Goal: Task Accomplishment & Management: Manage account settings

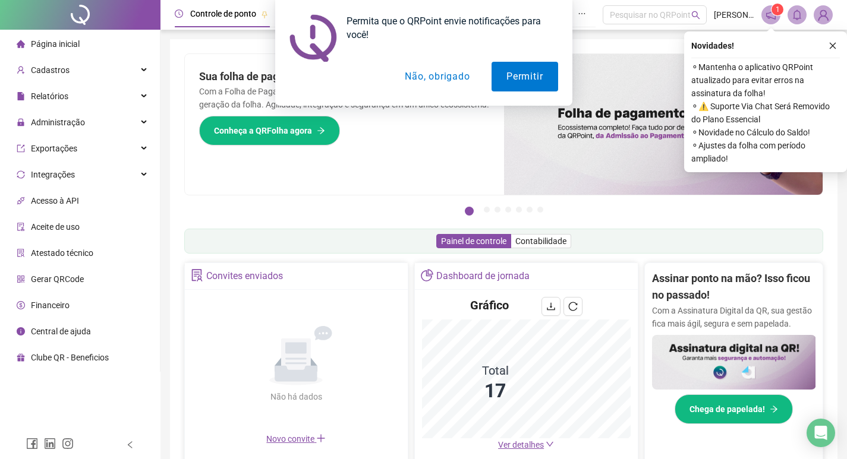
click at [830, 46] on div "Permita que o QRPoint envie notificações para você! Permitir Não, obrigado" at bounding box center [423, 53] width 847 height 106
click at [470, 77] on button "Não, obrigado" at bounding box center [437, 77] width 95 height 30
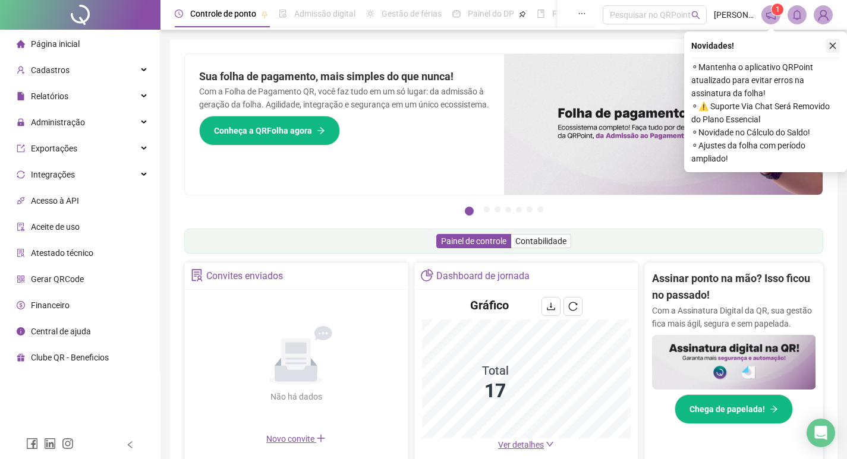
click at [834, 44] on icon "close" at bounding box center [833, 46] width 7 height 7
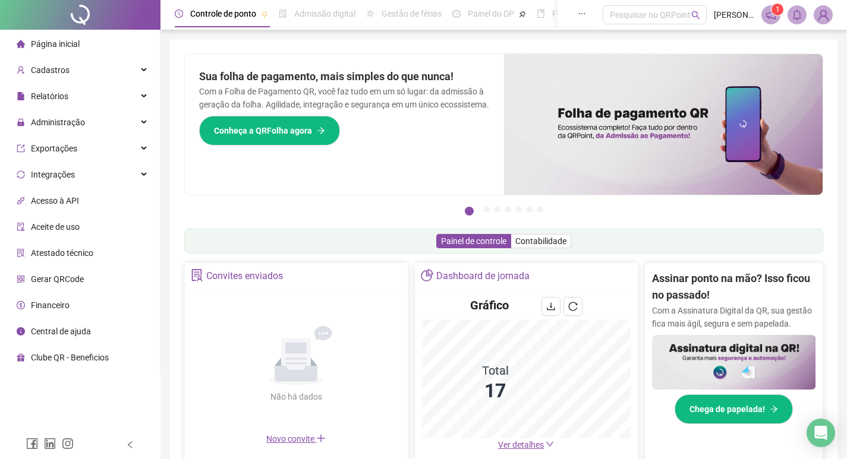
click at [770, 15] on icon "notification" at bounding box center [771, 15] width 11 height 11
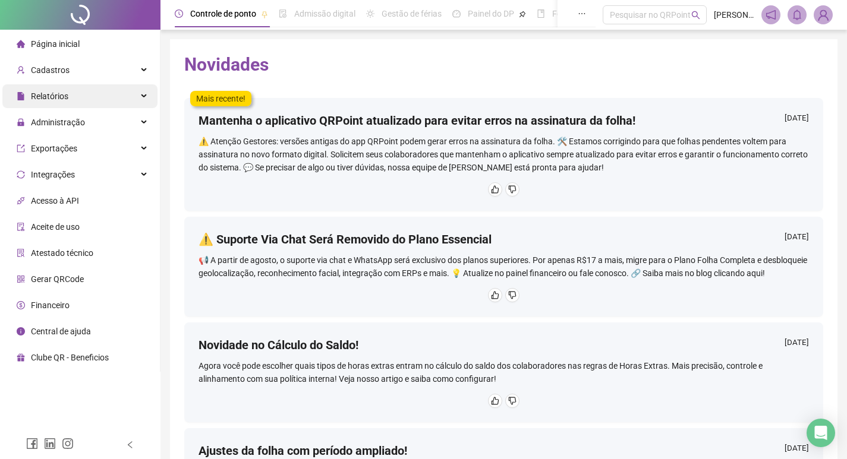
click at [87, 103] on div "Relatórios" at bounding box center [79, 96] width 155 height 24
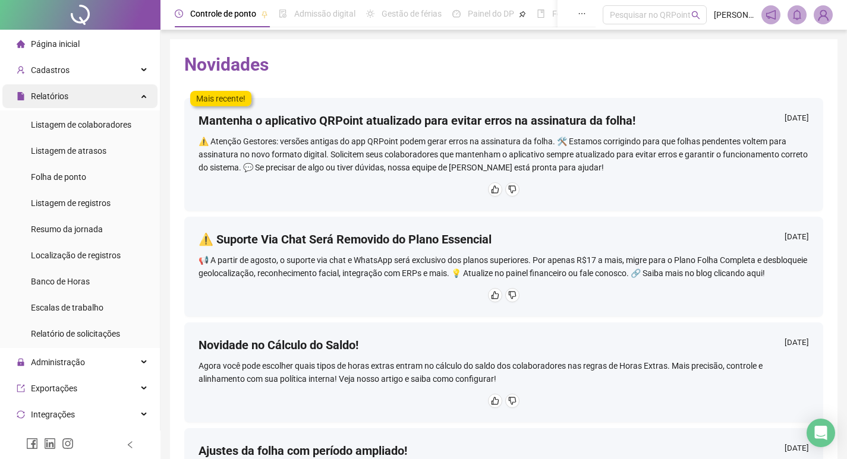
click at [81, 96] on div "Relatórios" at bounding box center [79, 96] width 155 height 24
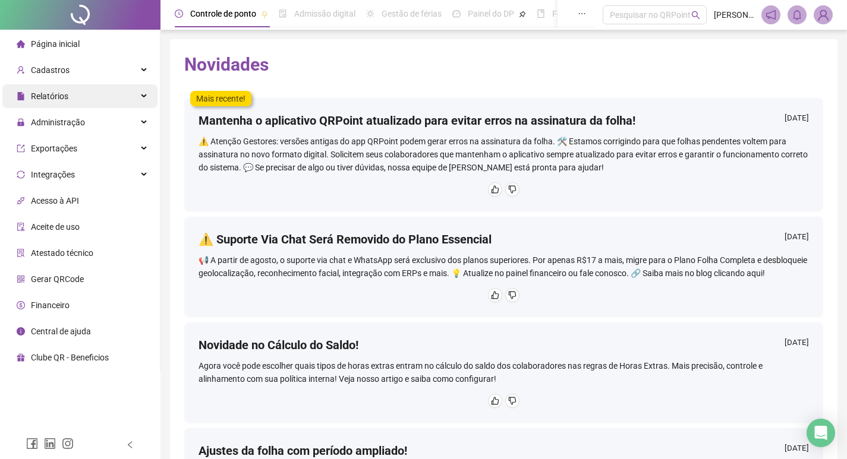
click at [75, 94] on div "Relatórios" at bounding box center [79, 96] width 155 height 24
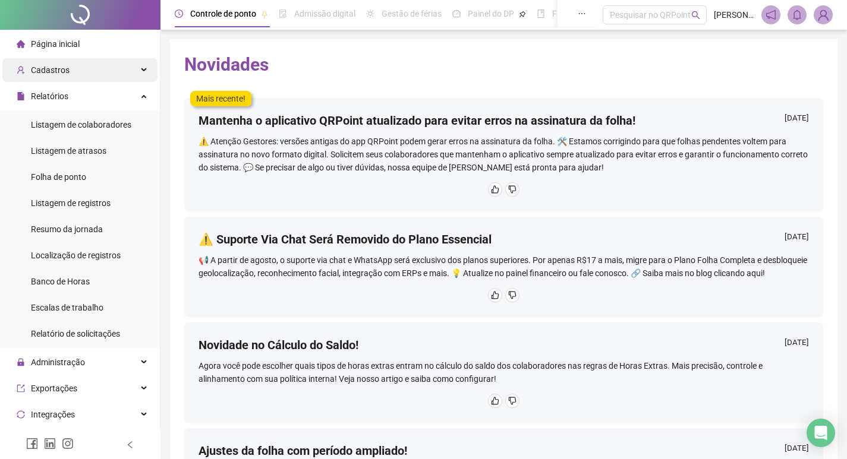
click at [86, 75] on div "Cadastros" at bounding box center [79, 70] width 155 height 24
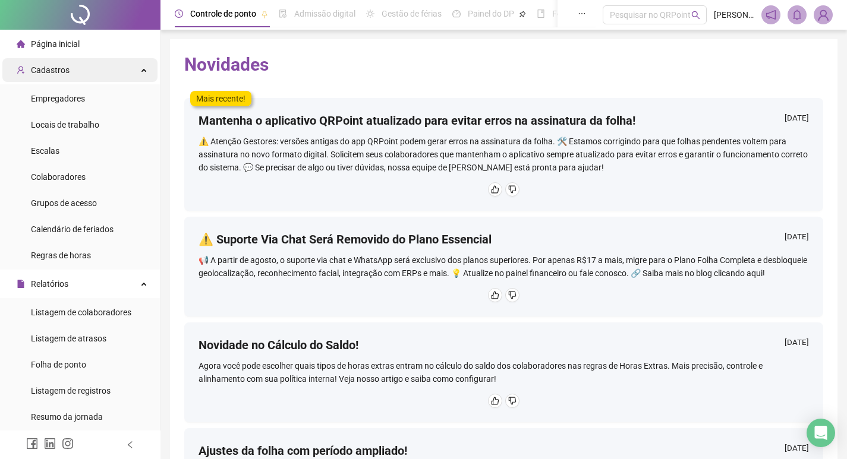
click at [83, 70] on div "Cadastros" at bounding box center [79, 70] width 155 height 24
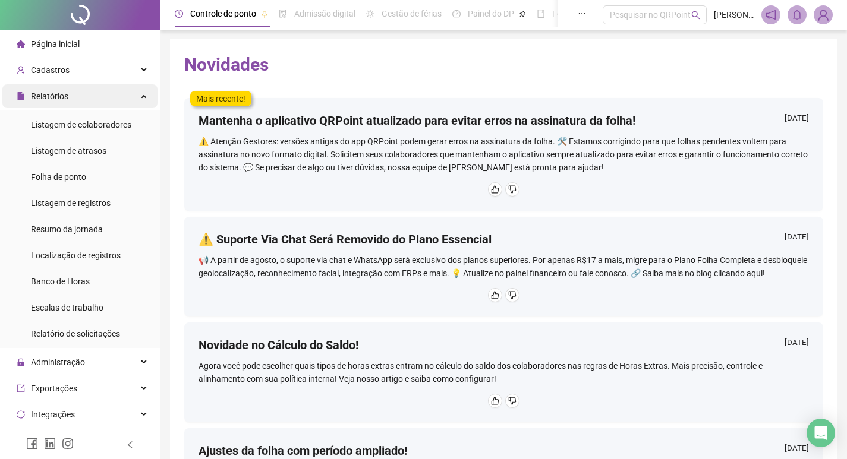
click at [96, 100] on div "Relatórios" at bounding box center [79, 96] width 155 height 24
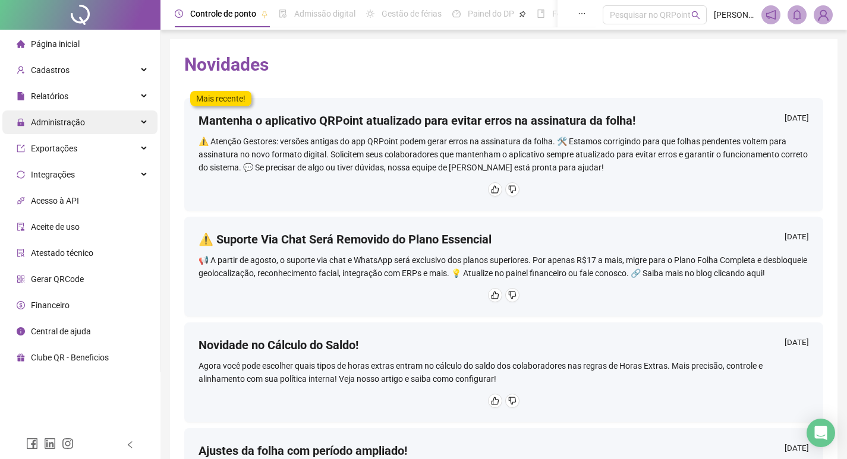
click at [99, 127] on div "Administração" at bounding box center [79, 123] width 155 height 24
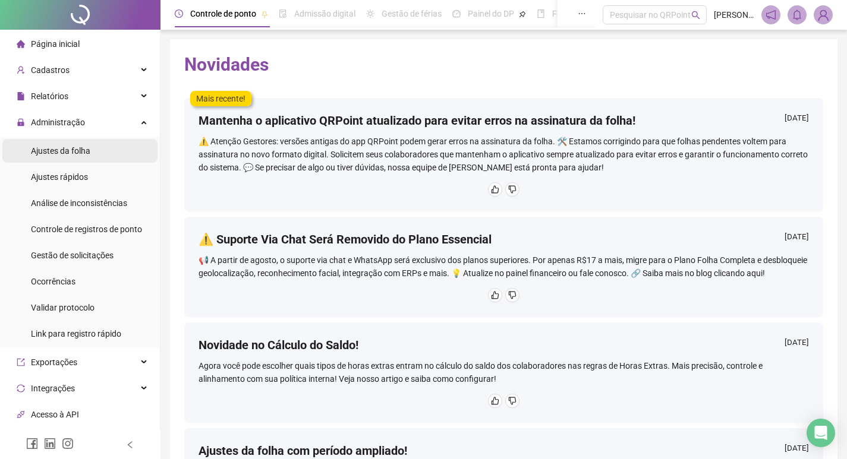
click at [77, 149] on span "Ajustes da folha" at bounding box center [60, 151] width 59 height 10
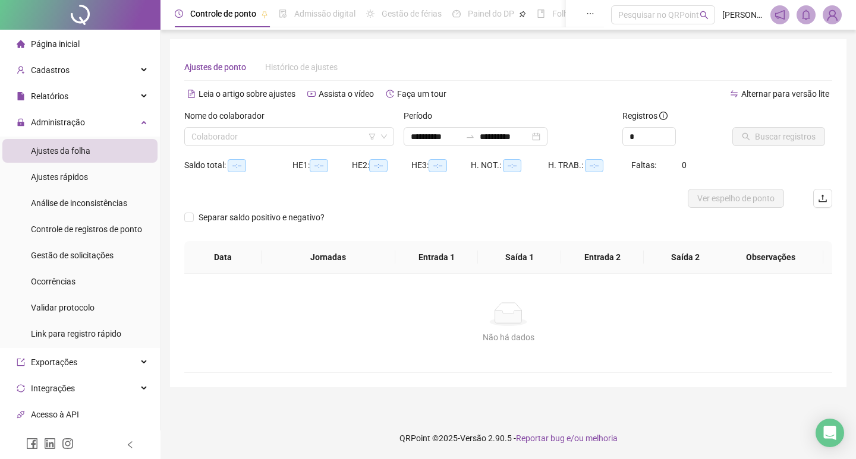
type input "**********"
click at [346, 138] on input "search" at bounding box center [283, 137] width 185 height 18
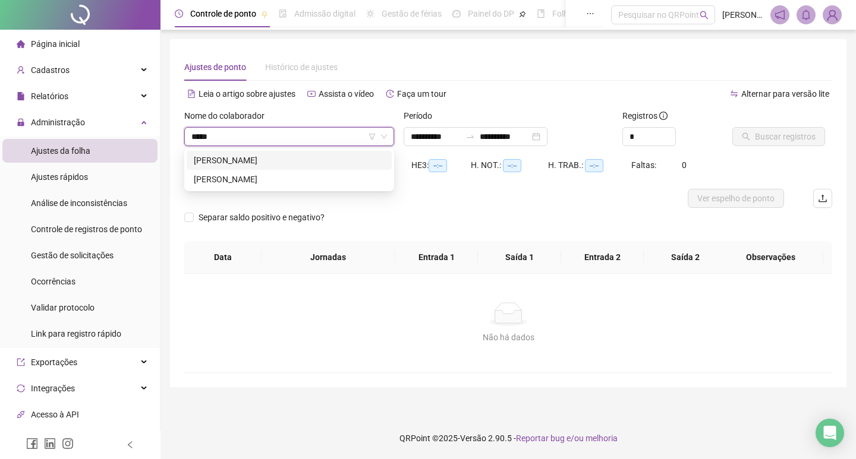
type input "******"
click at [358, 159] on div "[PERSON_NAME]" at bounding box center [289, 160] width 191 height 13
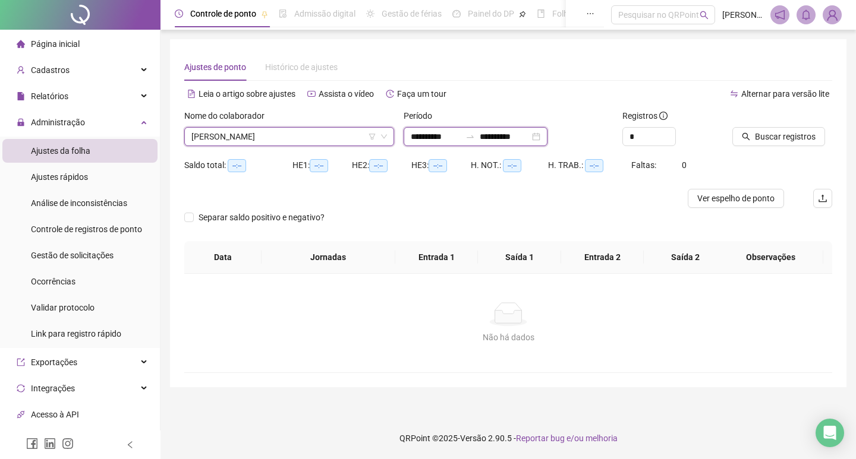
click at [439, 136] on input "**********" at bounding box center [436, 136] width 50 height 13
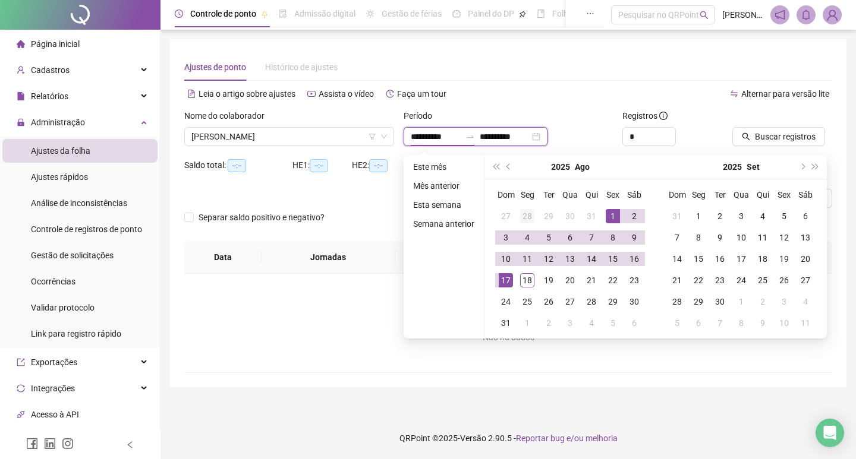
type input "**********"
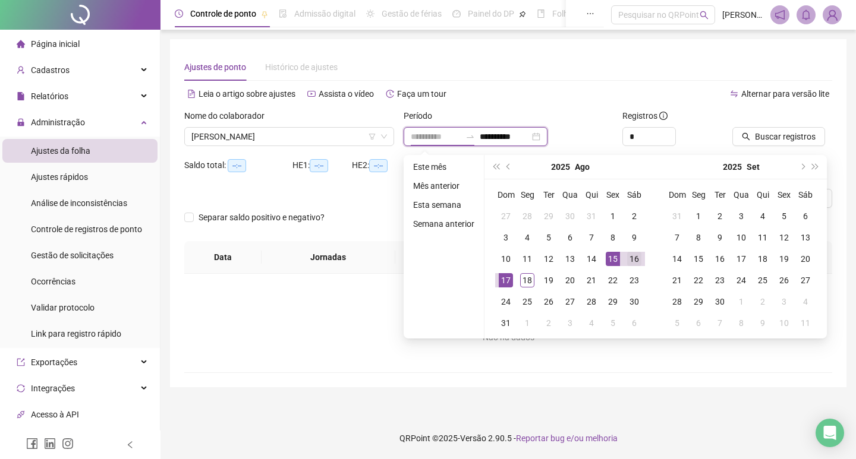
type input "**********"
click at [631, 260] on div "16" at bounding box center [634, 259] width 14 height 14
type input "**********"
click at [506, 281] on div "17" at bounding box center [506, 280] width 14 height 14
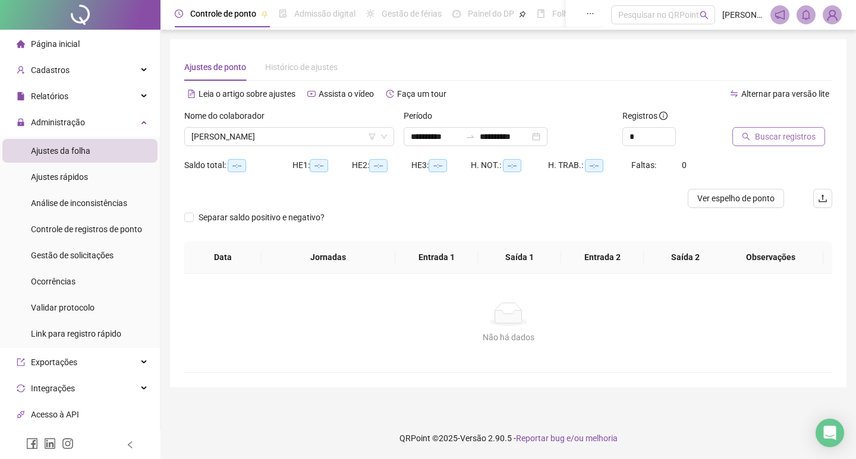
click at [774, 133] on span "Buscar registros" at bounding box center [785, 136] width 61 height 13
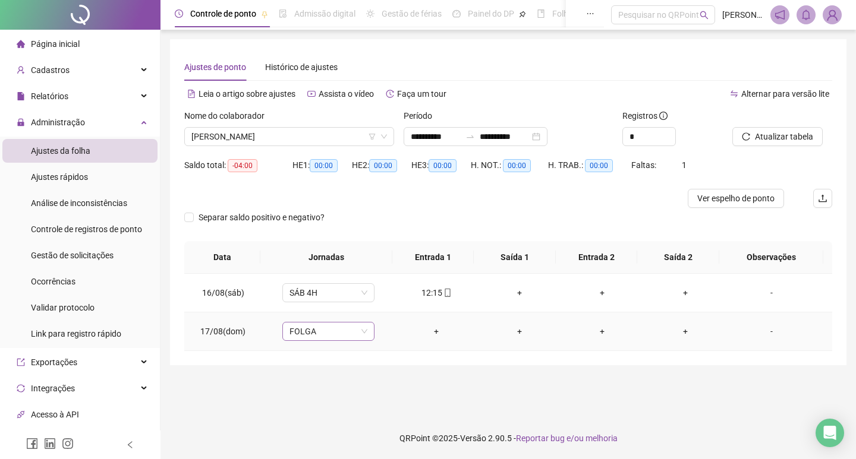
click at [327, 332] on span "FOLGA" at bounding box center [328, 332] width 78 height 18
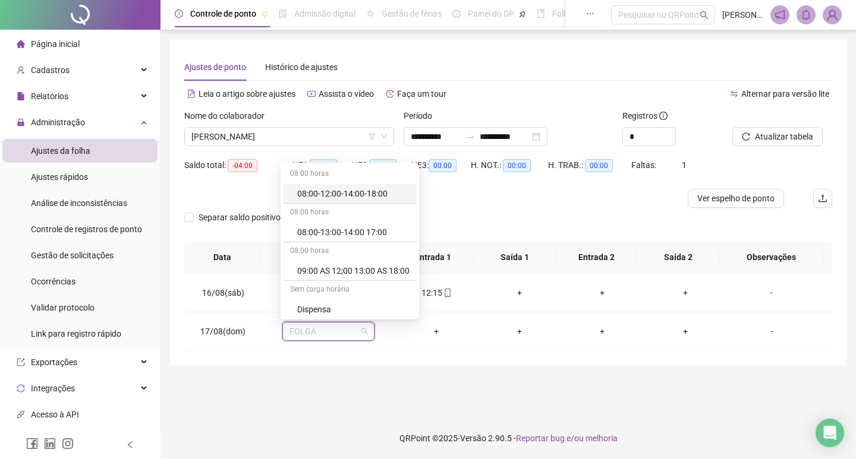
click at [342, 371] on main "**********" at bounding box center [508, 223] width 676 height 369
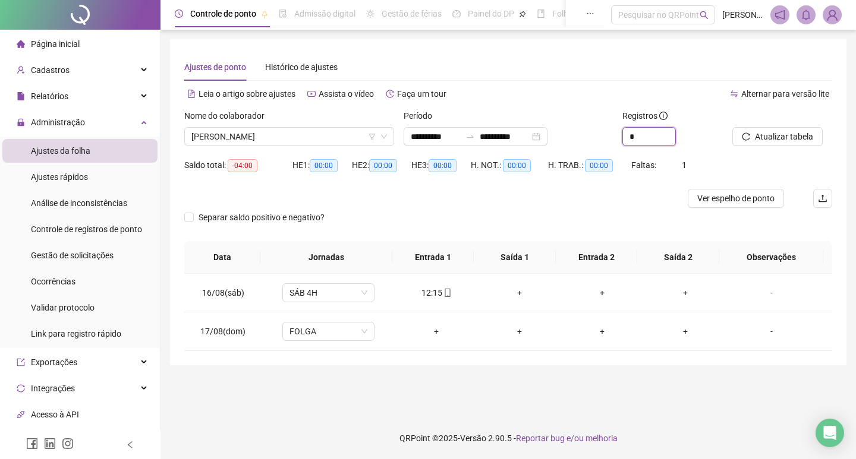
drag, startPoint x: 649, startPoint y: 133, endPoint x: 609, endPoint y: 133, distance: 40.4
click at [609, 133] on div "**********" at bounding box center [507, 132] width 657 height 46
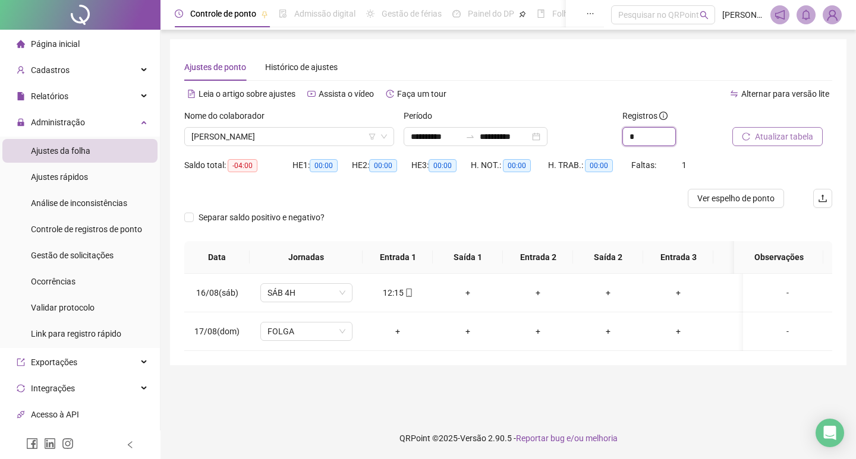
type input "*"
click at [750, 143] on button "Atualizar tabela" at bounding box center [777, 136] width 90 height 19
drag, startPoint x: 375, startPoint y: 294, endPoint x: 401, endPoint y: 296, distance: 26.3
click at [401, 296] on div "12:15" at bounding box center [397, 292] width 51 height 13
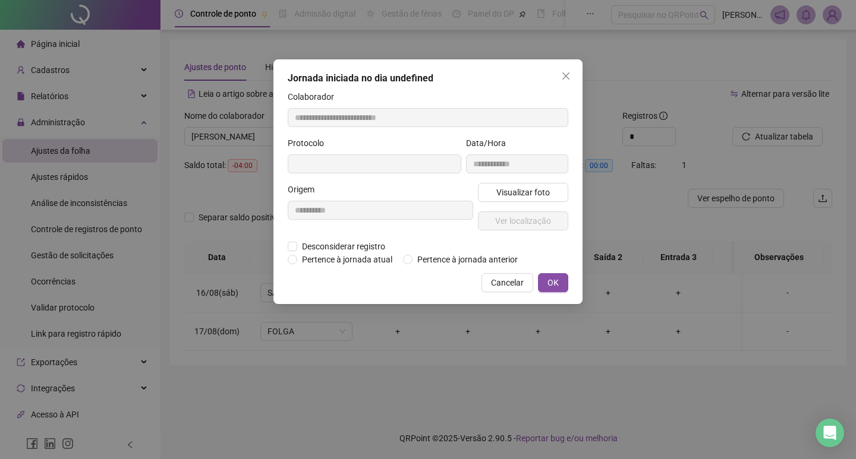
type input "**********"
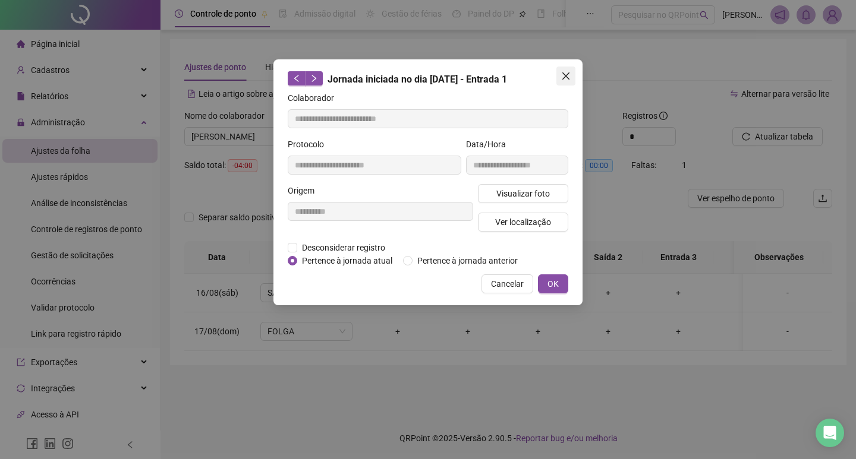
click at [573, 70] on button "Close" at bounding box center [565, 76] width 19 height 19
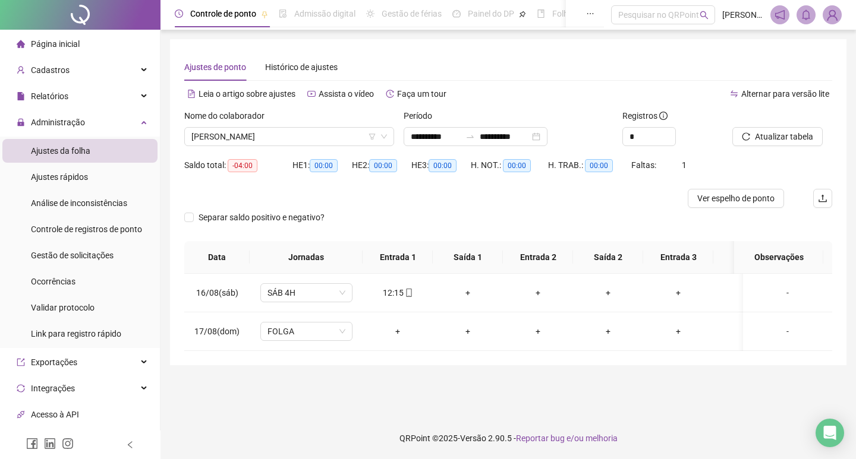
click at [407, 208] on div "Separar saldo positivo e negativo?" at bounding box center [508, 224] width 648 height 33
drag, startPoint x: 382, startPoint y: 300, endPoint x: 407, endPoint y: 303, distance: 25.1
click at [407, 303] on td "12:15" at bounding box center [398, 293] width 70 height 39
click at [386, 222] on div "Separar saldo positivo e negativo?" at bounding box center [508, 224] width 648 height 33
drag, startPoint x: 379, startPoint y: 297, endPoint x: 404, endPoint y: 298, distance: 24.4
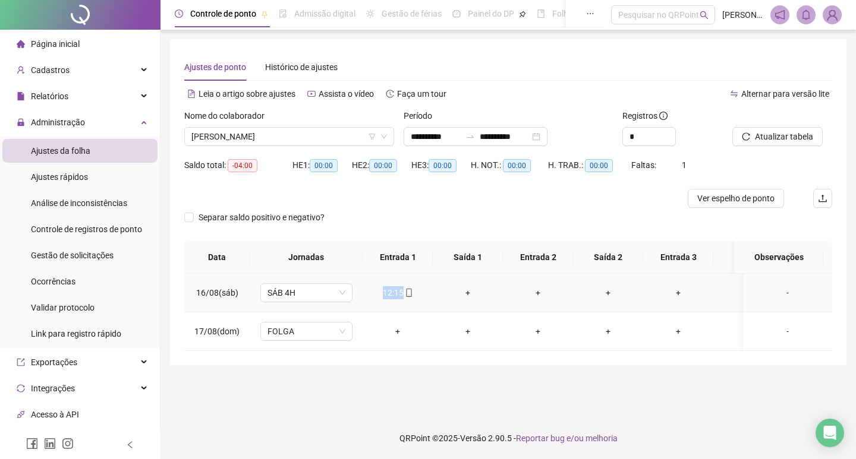
click at [404, 298] on div "12:15" at bounding box center [397, 292] width 51 height 13
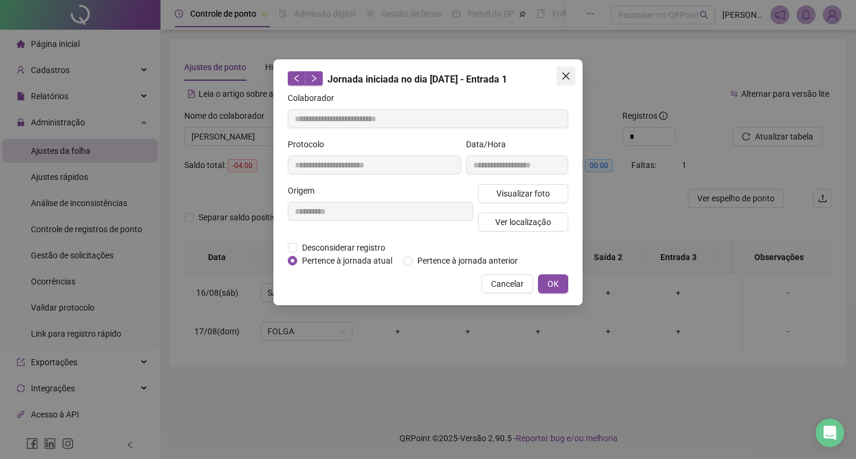
click at [567, 74] on icon "close" at bounding box center [566, 76] width 10 height 10
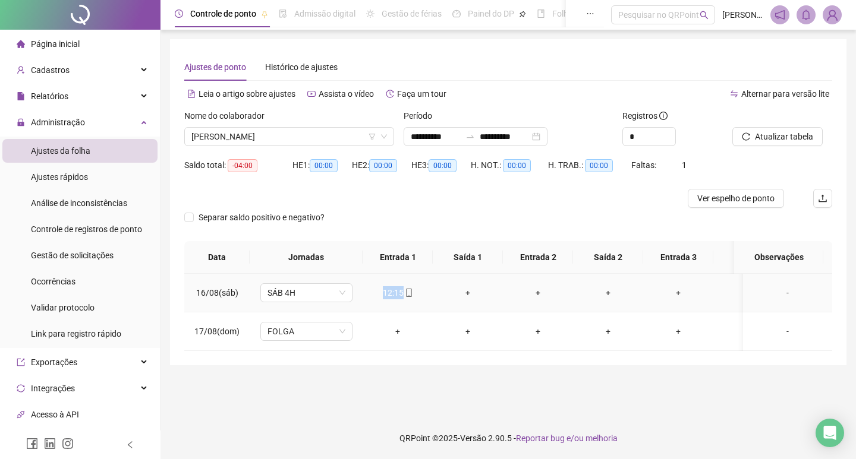
click at [395, 291] on div "12:15" at bounding box center [397, 292] width 51 height 13
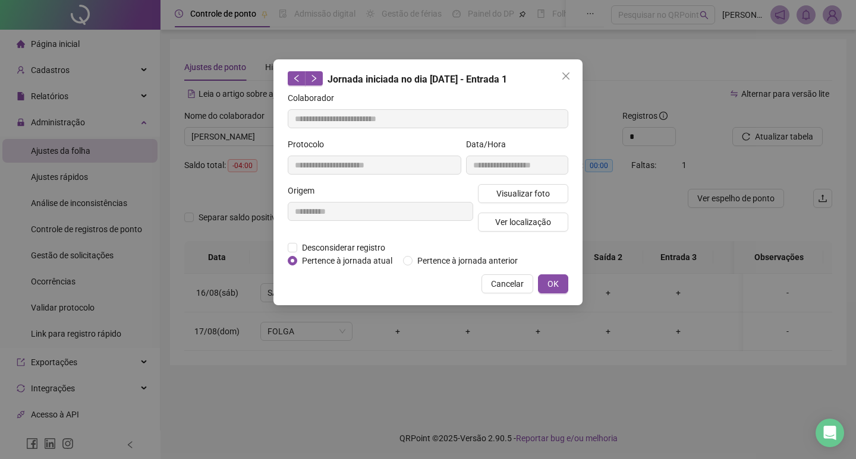
click at [429, 129] on form "**********" at bounding box center [428, 180] width 281 height 176
drag, startPoint x: 547, startPoint y: 181, endPoint x: 541, endPoint y: 181, distance: 6.0
click at [543, 181] on div "**********" at bounding box center [517, 161] width 107 height 46
click at [505, 196] on span "Visualizar foto" at bounding box center [522, 193] width 53 height 13
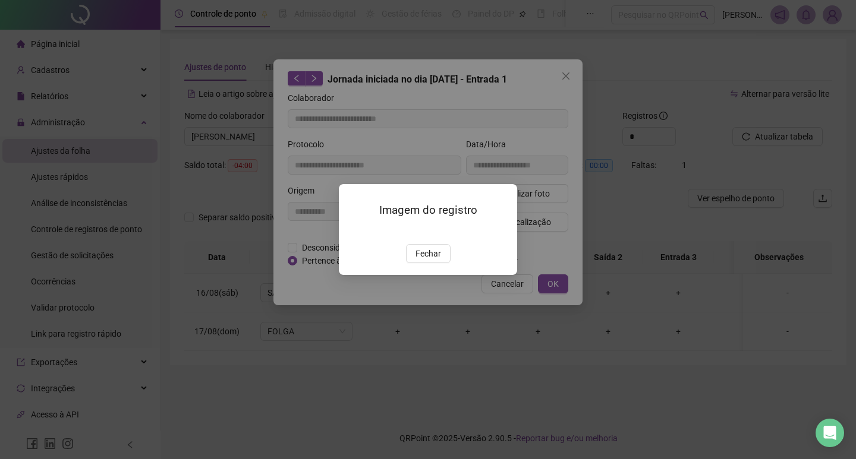
click at [353, 232] on img at bounding box center [353, 232] width 0 height 0
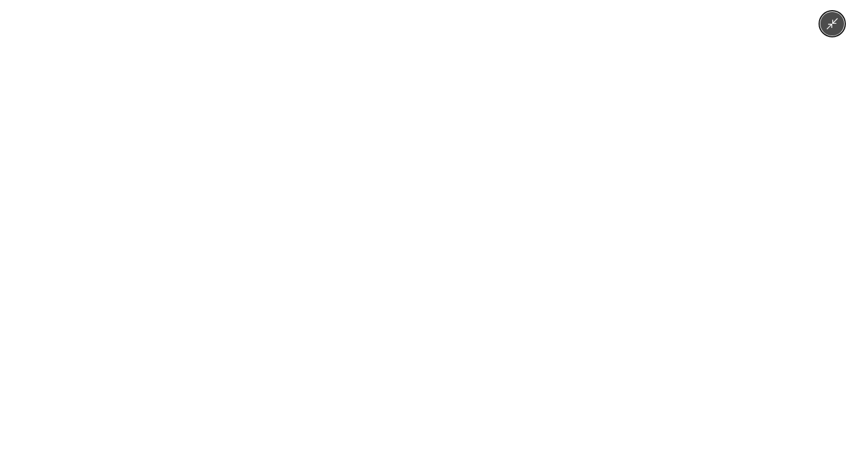
click at [834, 24] on icon "Minimize image" at bounding box center [832, 23] width 13 height 13
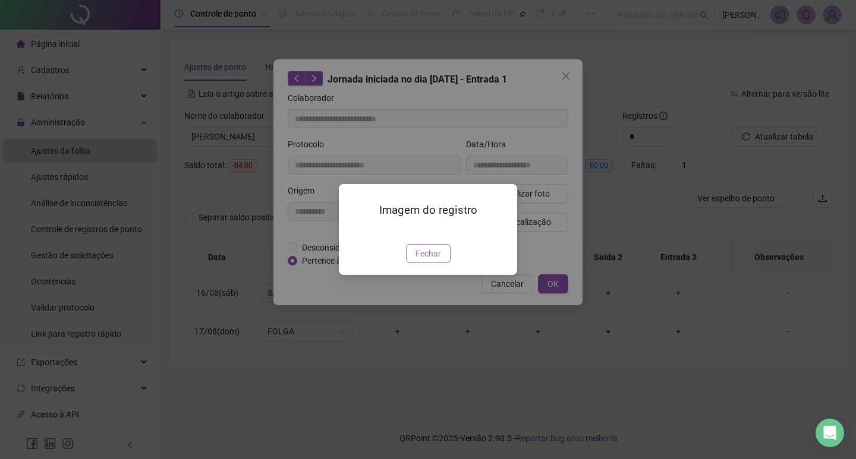
click at [424, 260] on span "Fechar" at bounding box center [428, 253] width 26 height 13
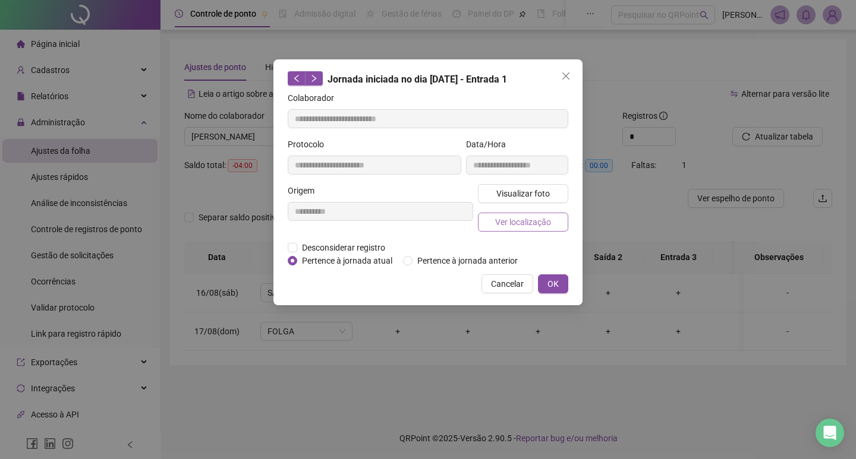
click at [541, 222] on span "Ver localização" at bounding box center [523, 222] width 56 height 13
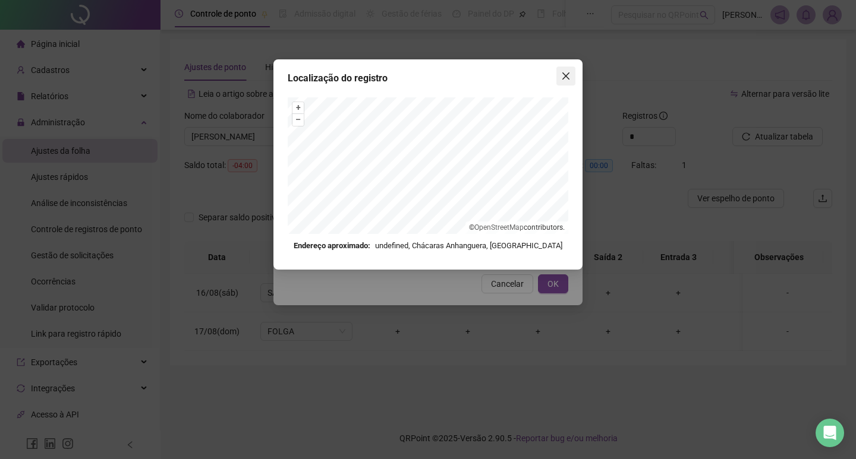
click at [558, 74] on span "Close" at bounding box center [565, 76] width 19 height 10
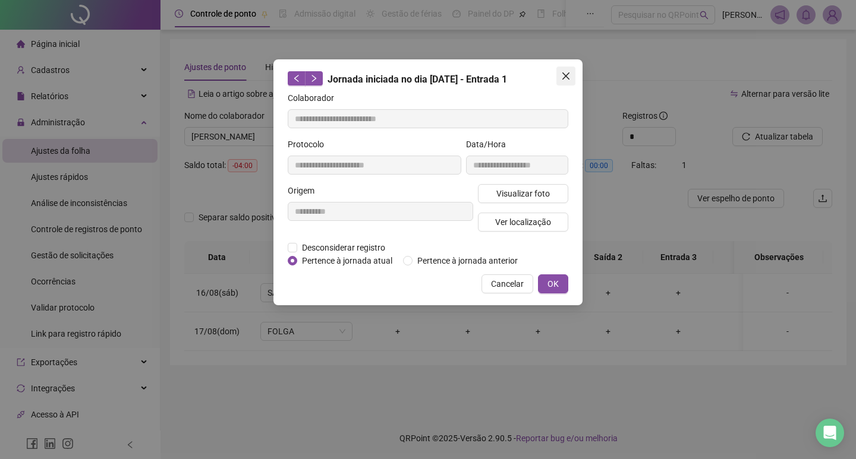
click at [562, 77] on icon "close" at bounding box center [566, 76] width 10 height 10
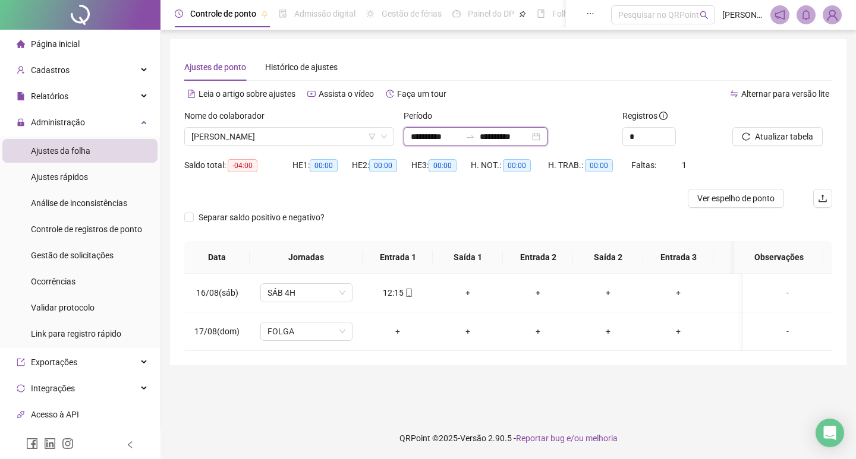
click at [438, 139] on input "**********" at bounding box center [436, 136] width 50 height 13
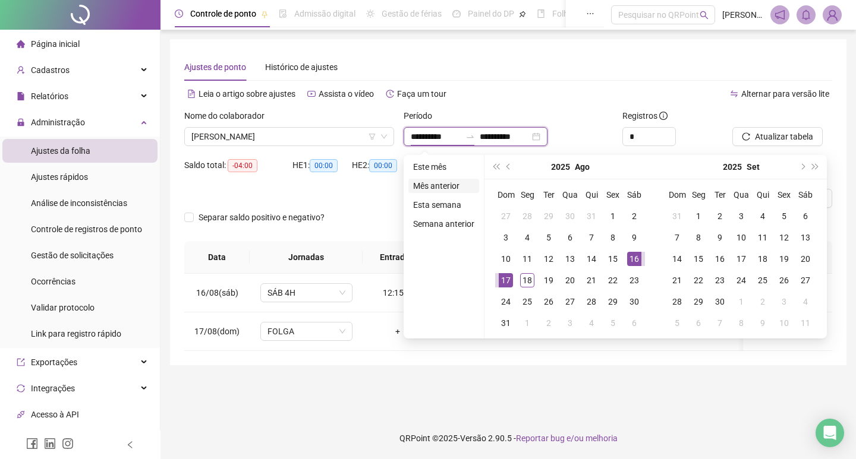
type input "**********"
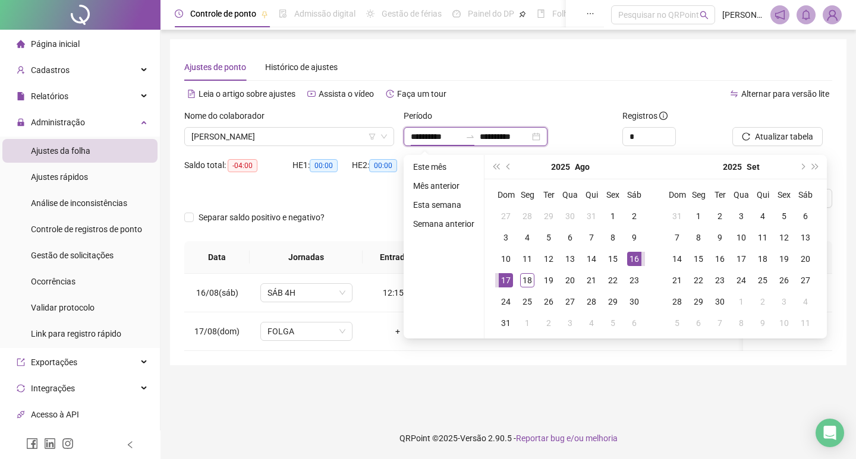
type input "**********"
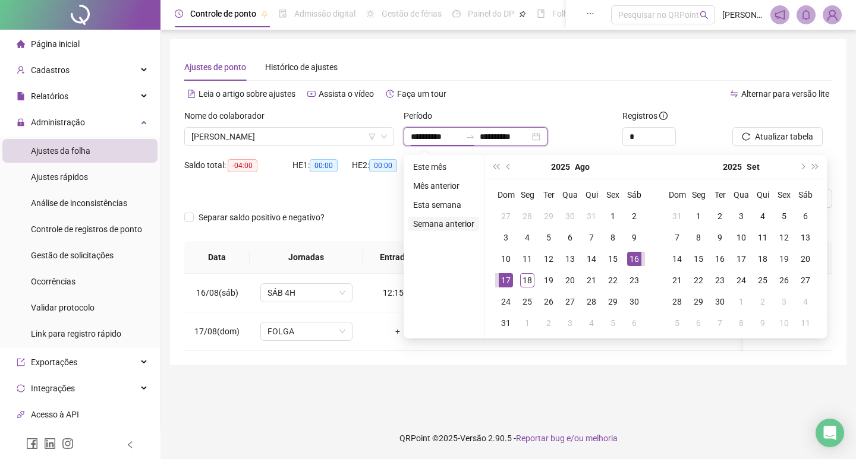
type input "**********"
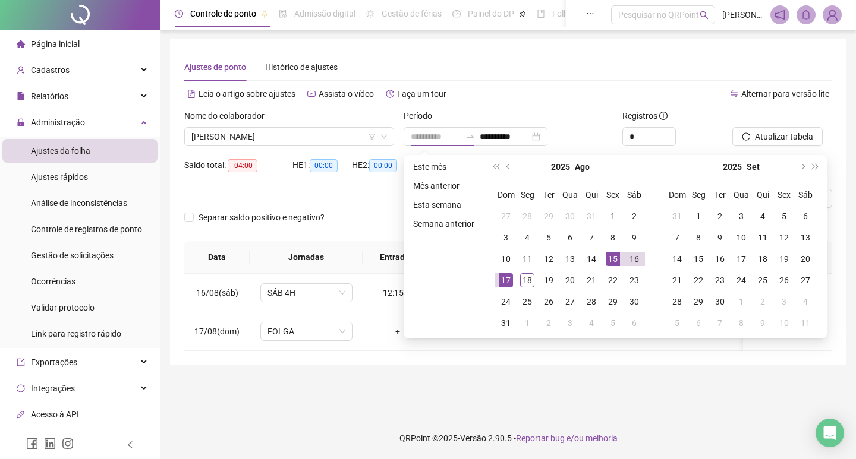
click at [613, 259] on div "15" at bounding box center [613, 259] width 14 height 14
type input "**********"
click at [526, 279] on div "18" at bounding box center [527, 280] width 14 height 14
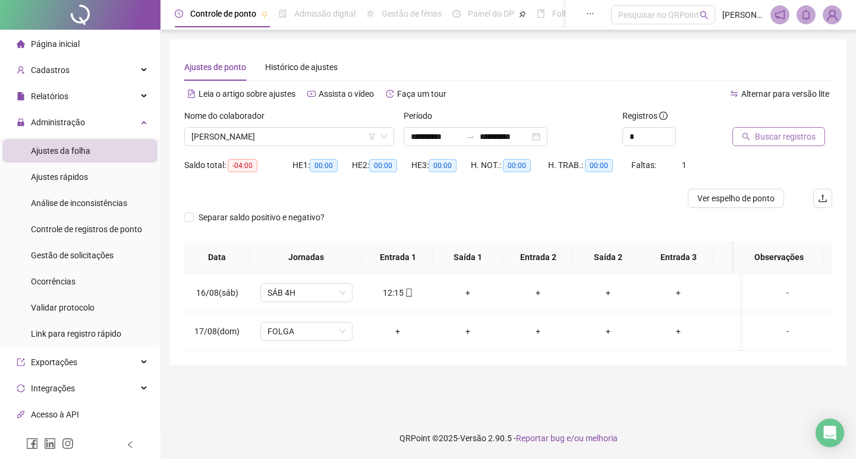
click at [802, 132] on span "Buscar registros" at bounding box center [785, 136] width 61 height 13
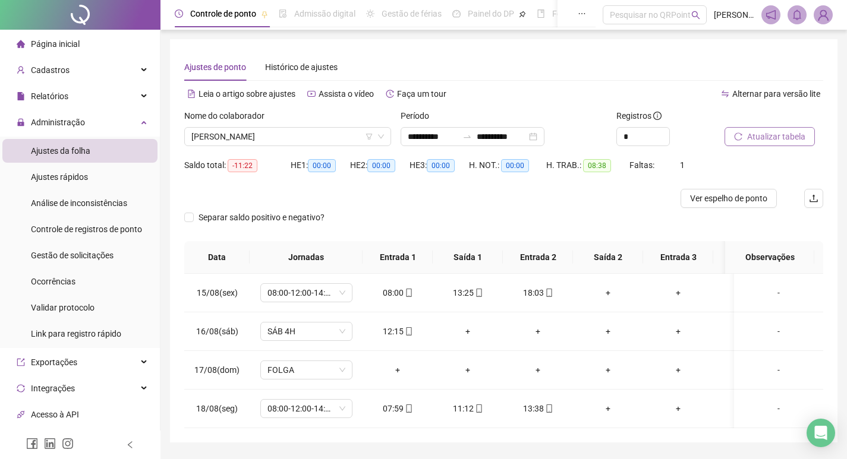
scroll to position [43, 0]
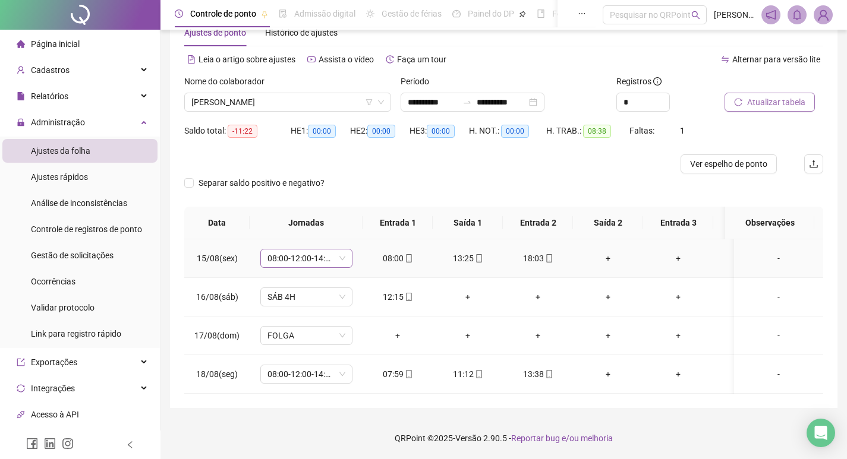
click at [337, 250] on span "08:00-12:00-14:00-18:00" at bounding box center [306, 259] width 78 height 18
click at [339, 250] on span "08:00-12:00-14:00-18:00" at bounding box center [306, 259] width 78 height 18
drag, startPoint x: 384, startPoint y: 289, endPoint x: 403, endPoint y: 290, distance: 19.1
click at [403, 291] on div "12:15" at bounding box center [397, 297] width 51 height 13
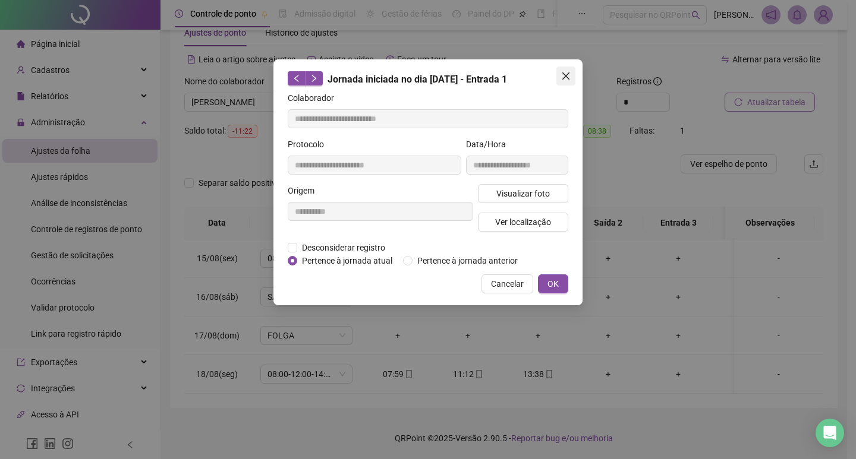
click at [569, 70] on button "Close" at bounding box center [565, 76] width 19 height 19
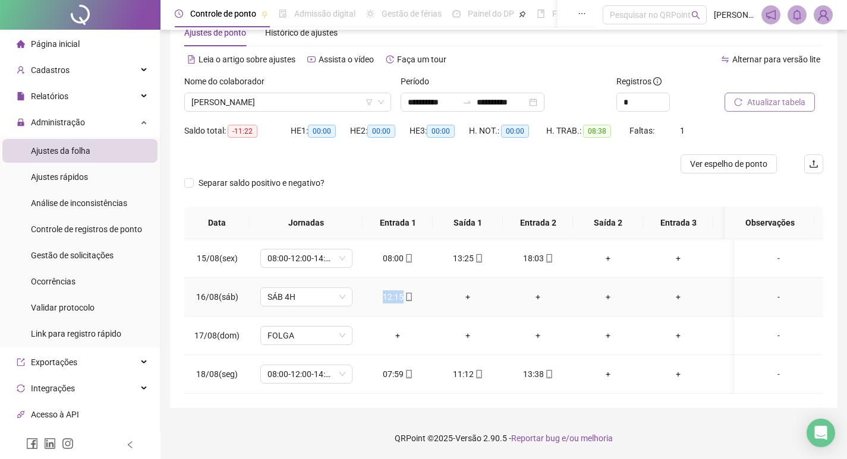
click at [387, 295] on td "12:15" at bounding box center [398, 297] width 70 height 39
click at [448, 96] on input "**********" at bounding box center [433, 102] width 50 height 13
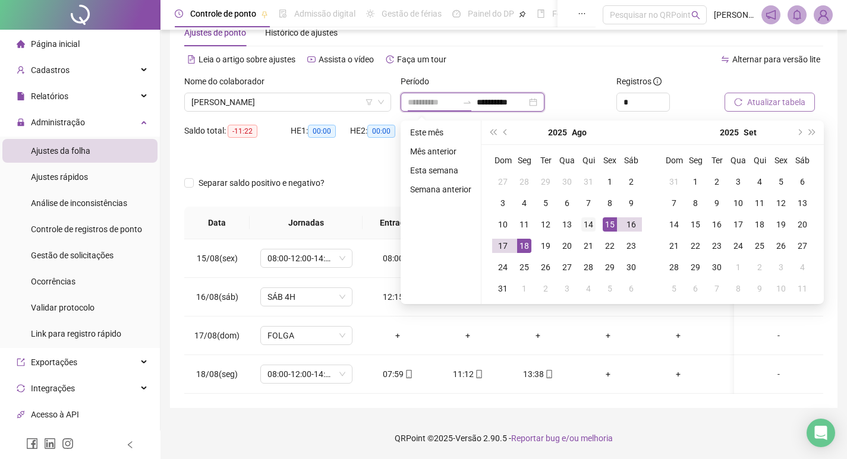
type input "**********"
click at [587, 218] on div "14" at bounding box center [588, 225] width 14 height 14
type input "**********"
click at [745, 93] on button "Atualizar tabela" at bounding box center [770, 102] width 90 height 19
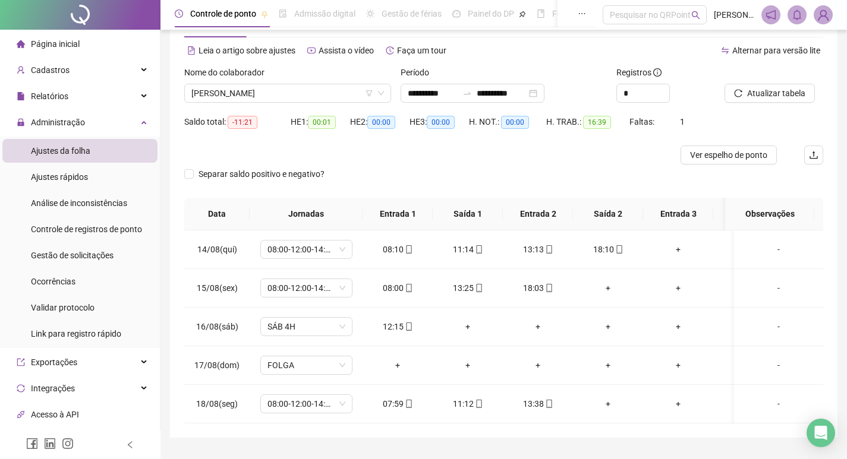
scroll to position [82, 0]
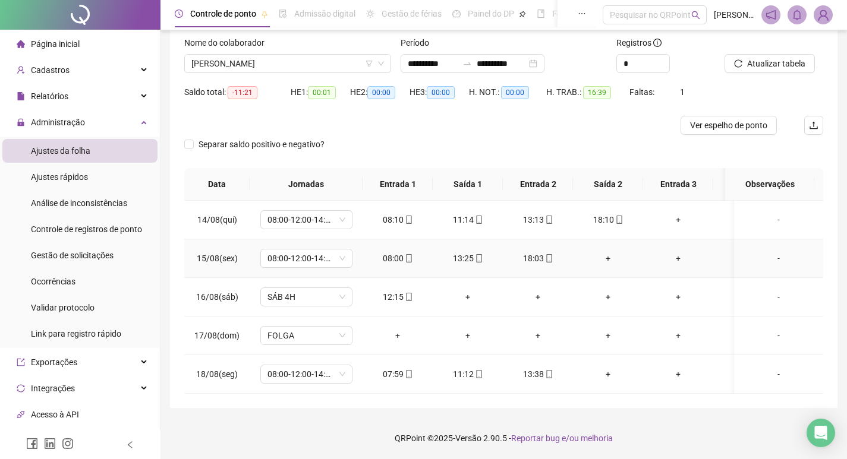
click at [609, 252] on div "+" at bounding box center [607, 258] width 51 height 13
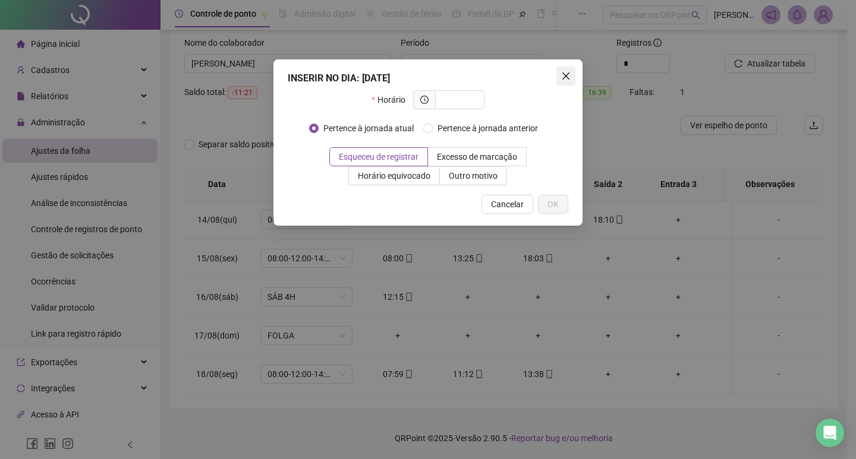
click at [563, 74] on icon "close" at bounding box center [565, 76] width 7 height 7
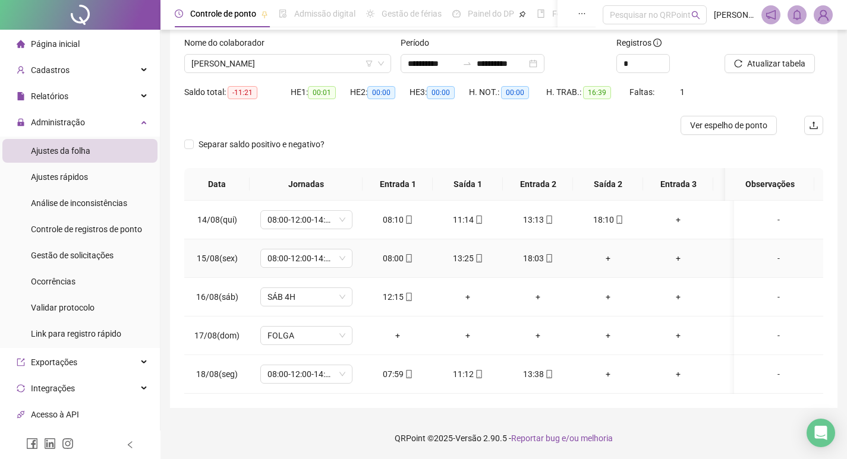
click at [462, 252] on div "13:25" at bounding box center [467, 258] width 51 height 13
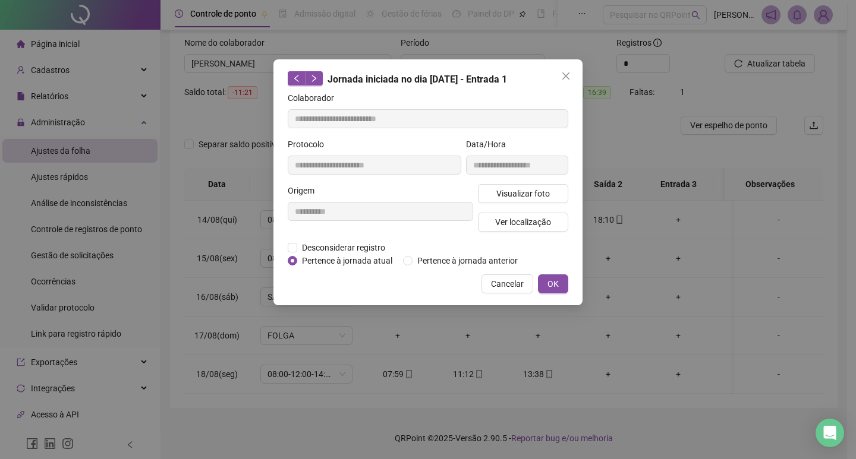
type input "**********"
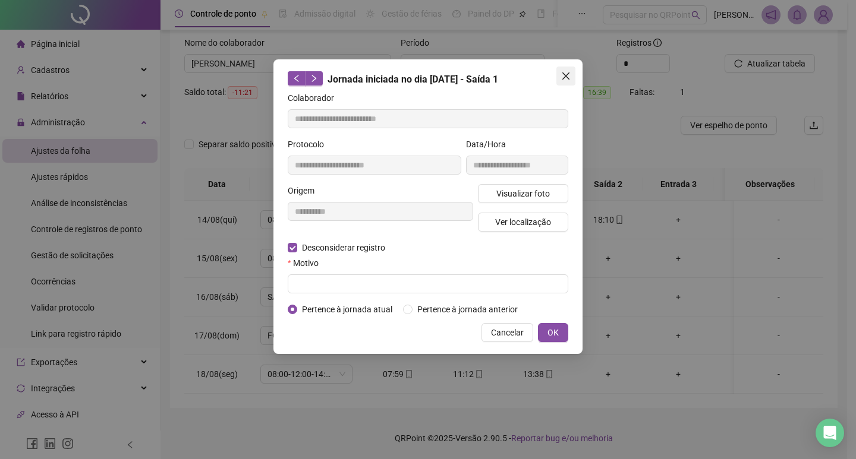
click at [562, 74] on icon "close" at bounding box center [566, 76] width 10 height 10
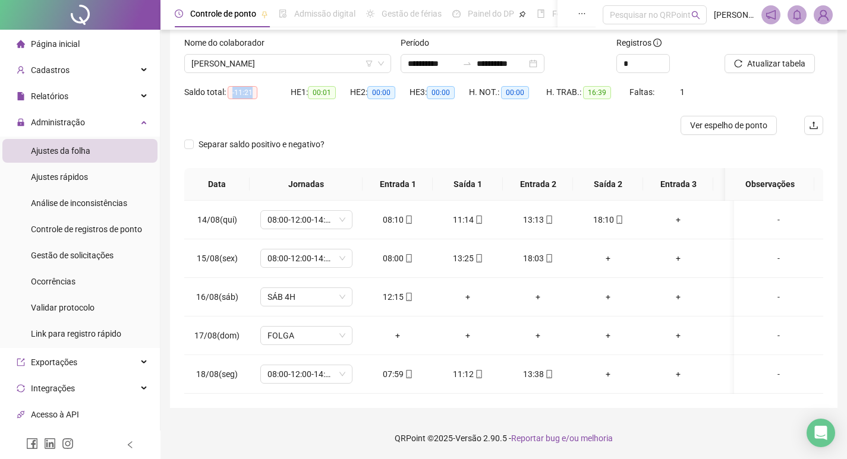
drag, startPoint x: 229, startPoint y: 86, endPoint x: 262, endPoint y: 85, distance: 32.1
click at [262, 86] on div "Saldo total: -11:21" at bounding box center [237, 93] width 106 height 14
click at [266, 91] on div "Saldo total: -11:21" at bounding box center [237, 92] width 106 height 19
click at [429, 58] on input "**********" at bounding box center [433, 63] width 50 height 13
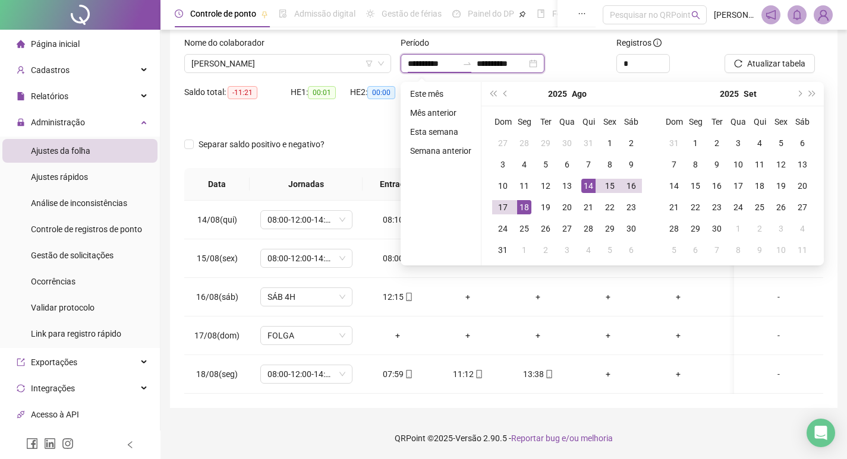
type input "**********"
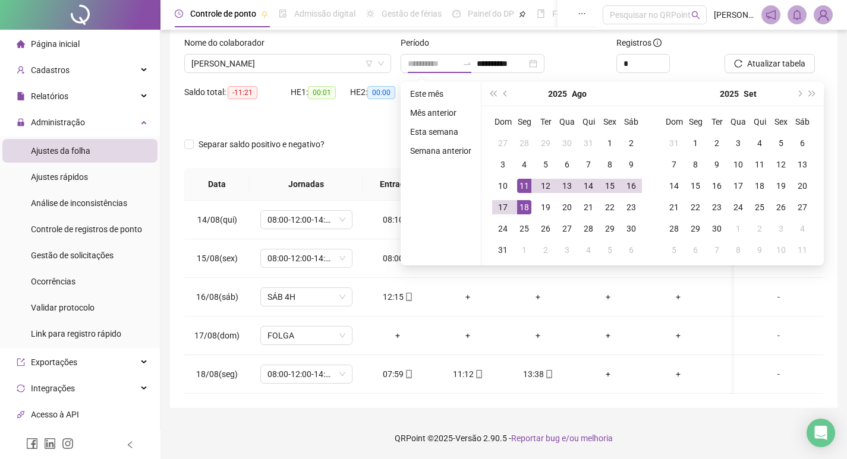
click at [524, 179] on div "11" at bounding box center [524, 186] width 14 height 14
type input "**********"
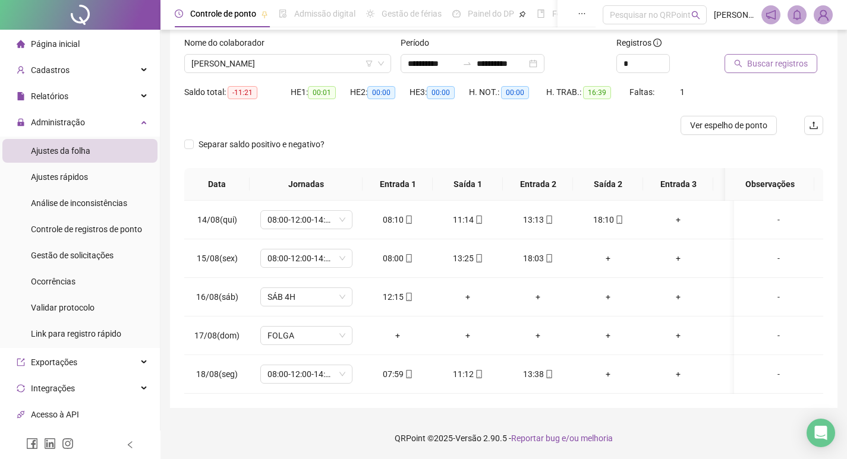
click at [764, 62] on button "Buscar registros" at bounding box center [771, 63] width 93 height 19
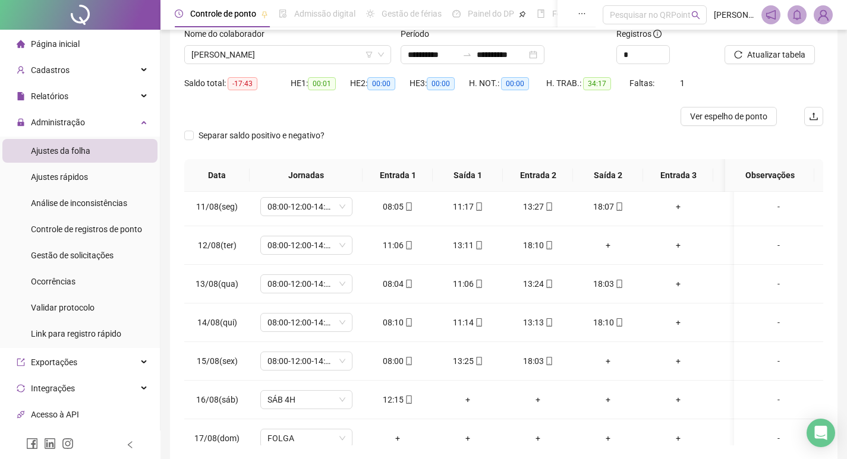
scroll to position [0, 0]
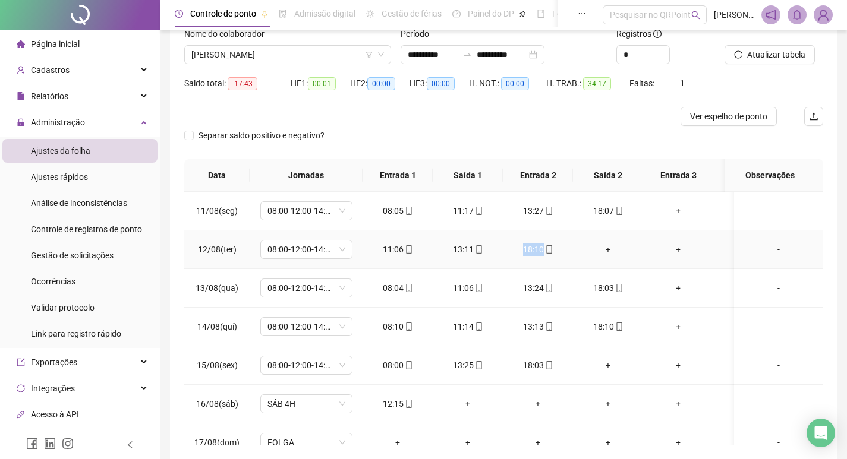
drag, startPoint x: 527, startPoint y: 251, endPoint x: 543, endPoint y: 254, distance: 15.7
click at [543, 254] on div "18:10" at bounding box center [537, 249] width 51 height 13
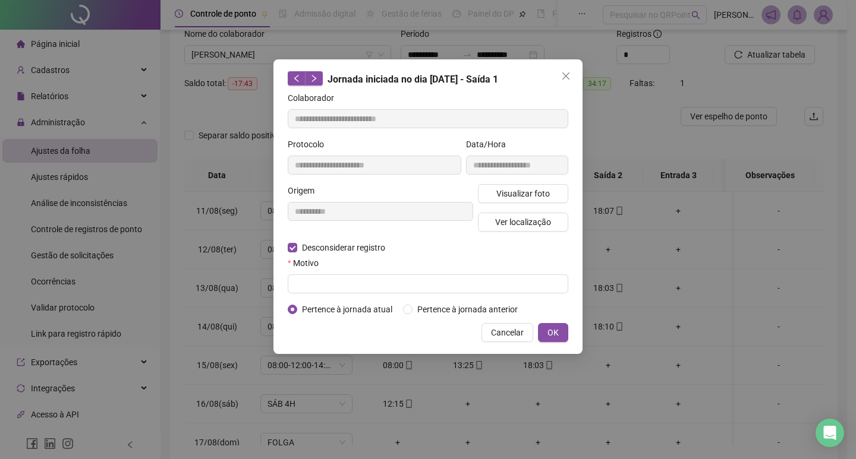
type input "**********"
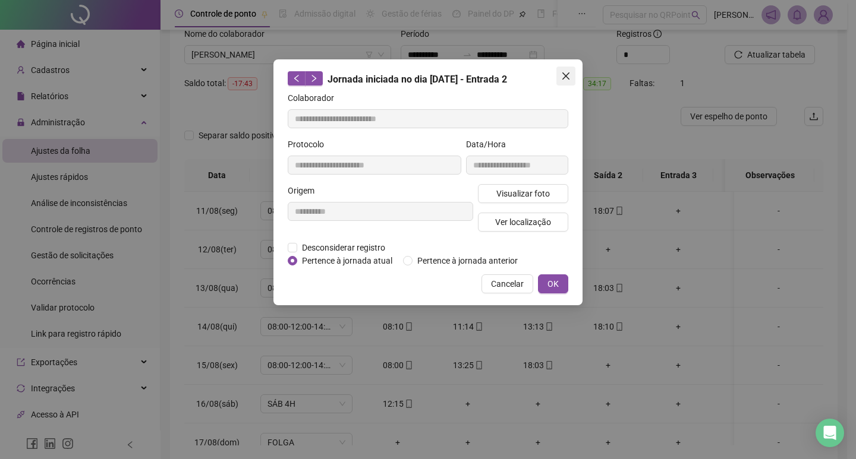
click at [565, 75] on icon "close" at bounding box center [565, 76] width 7 height 7
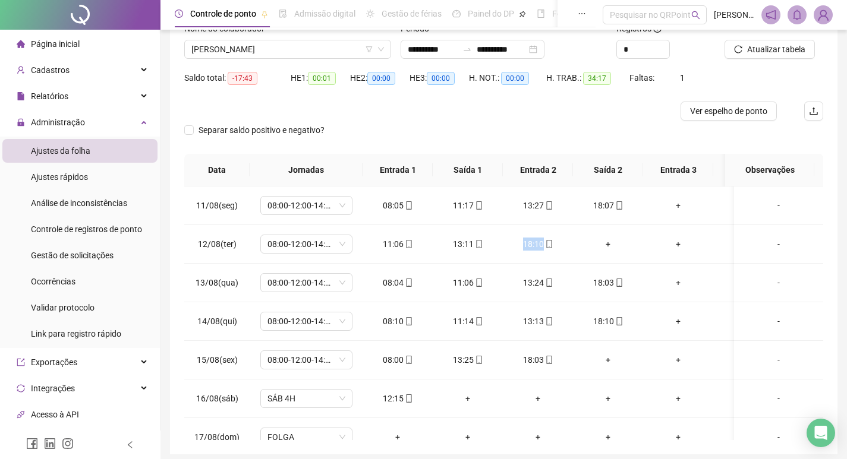
scroll to position [93, 0]
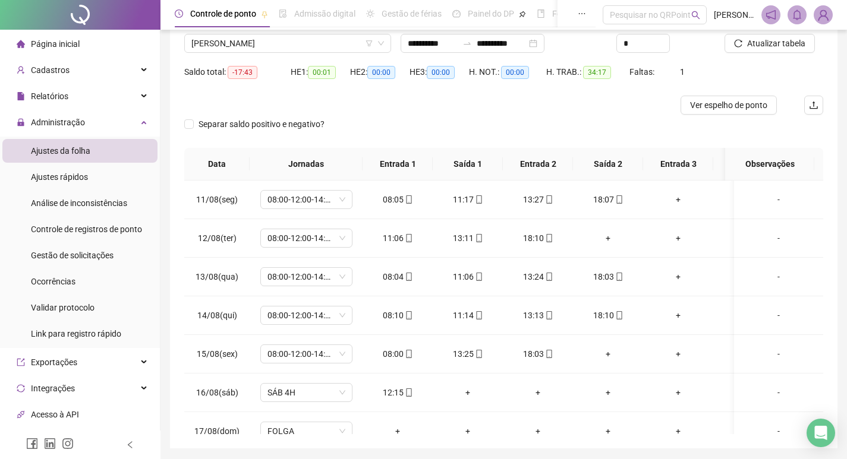
click at [570, 125] on div "Separar saldo positivo e negativo?" at bounding box center [503, 131] width 639 height 33
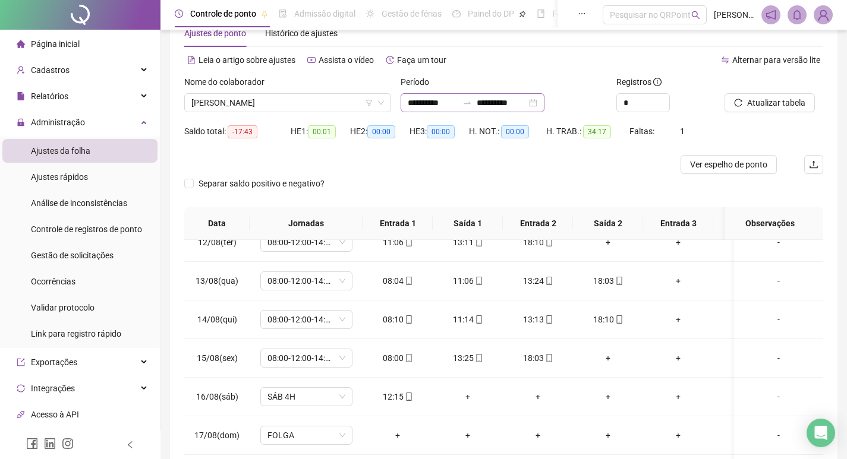
scroll to position [0, 0]
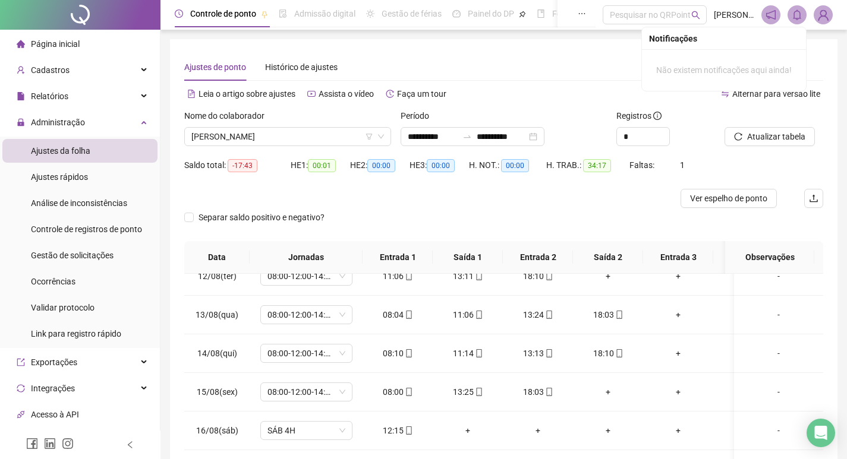
click at [800, 15] on icon "bell" at bounding box center [797, 15] width 8 height 11
click at [767, 11] on icon "notification" at bounding box center [771, 15] width 11 height 11
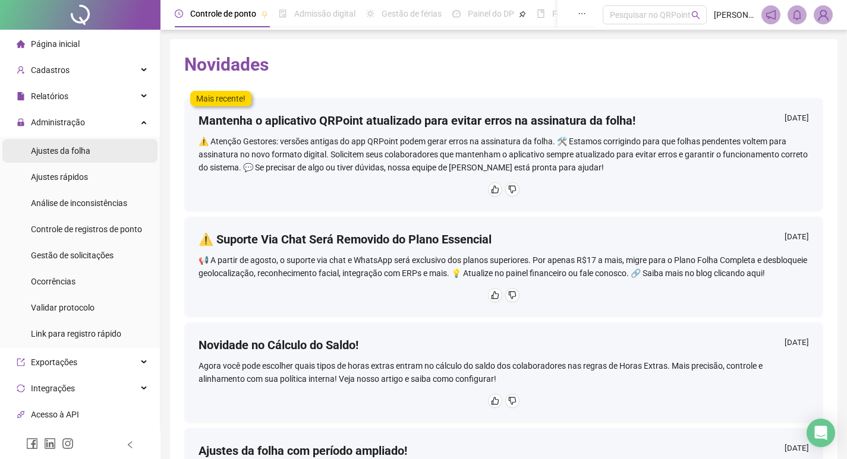
click at [79, 151] on span "Ajustes da folha" at bounding box center [60, 151] width 59 height 10
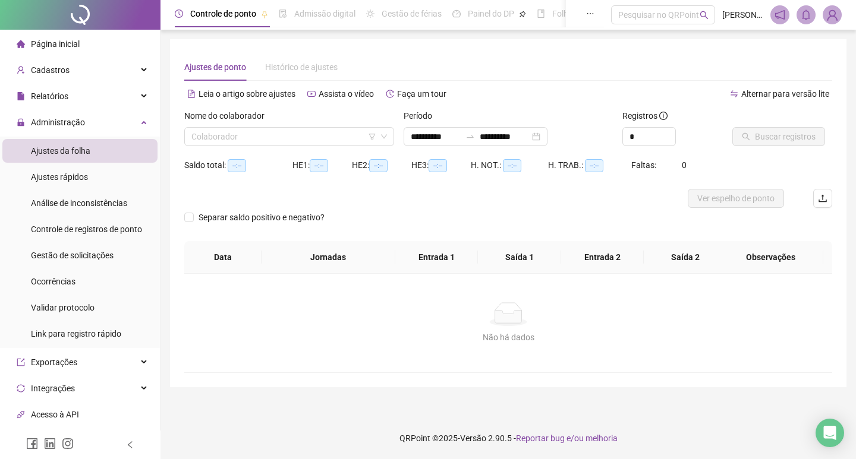
type input "**********"
click at [285, 144] on input "search" at bounding box center [283, 137] width 185 height 18
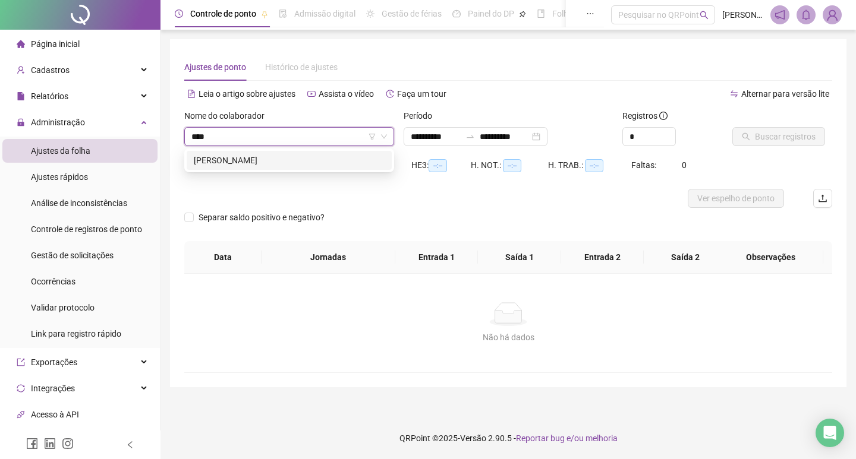
type input "*****"
click at [295, 161] on div "[PERSON_NAME]" at bounding box center [289, 160] width 191 height 13
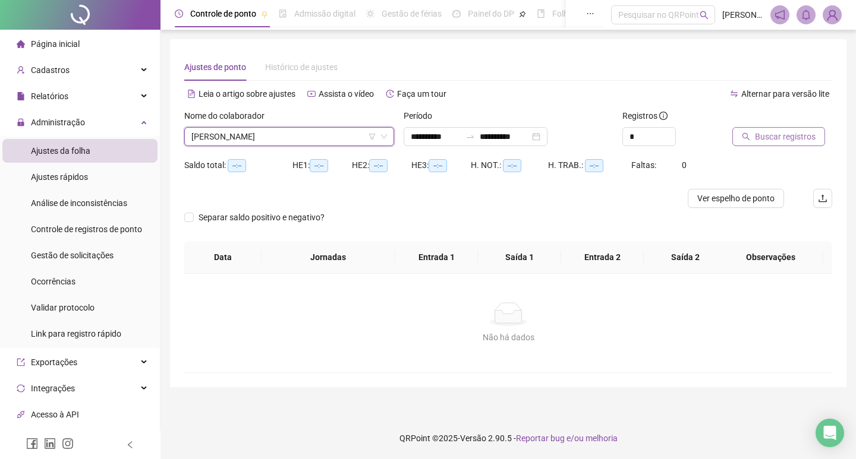
click at [770, 138] on span "Buscar registros" at bounding box center [785, 136] width 61 height 13
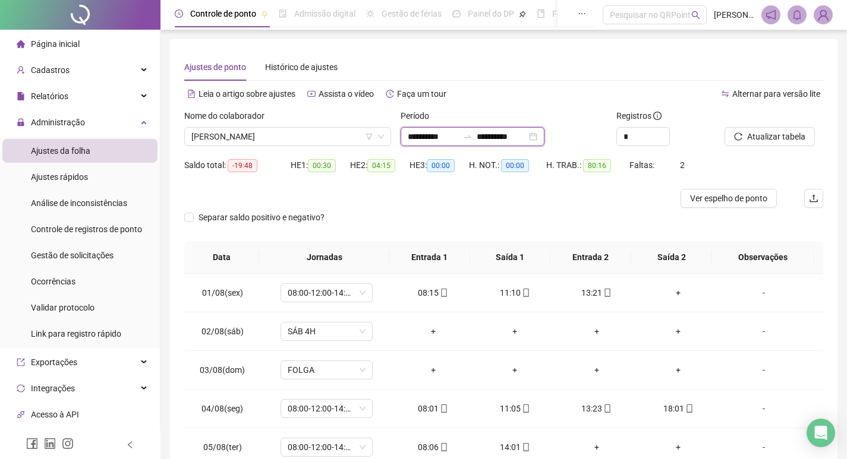
click at [431, 131] on input "**********" at bounding box center [433, 136] width 50 height 13
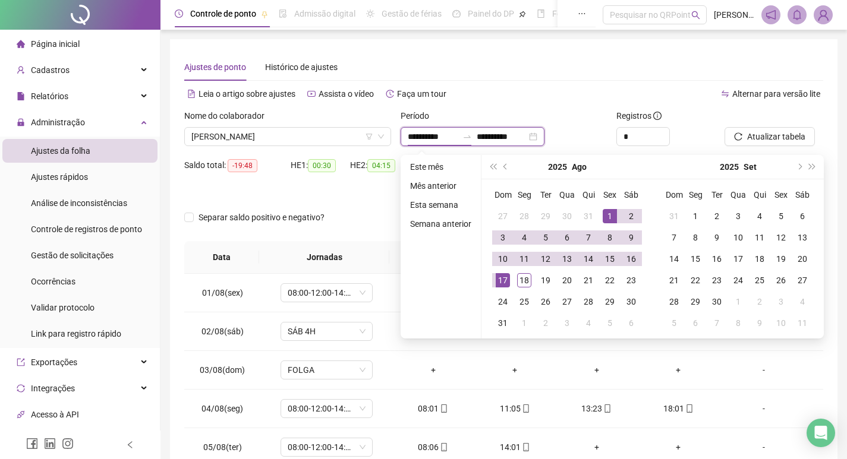
type input "**********"
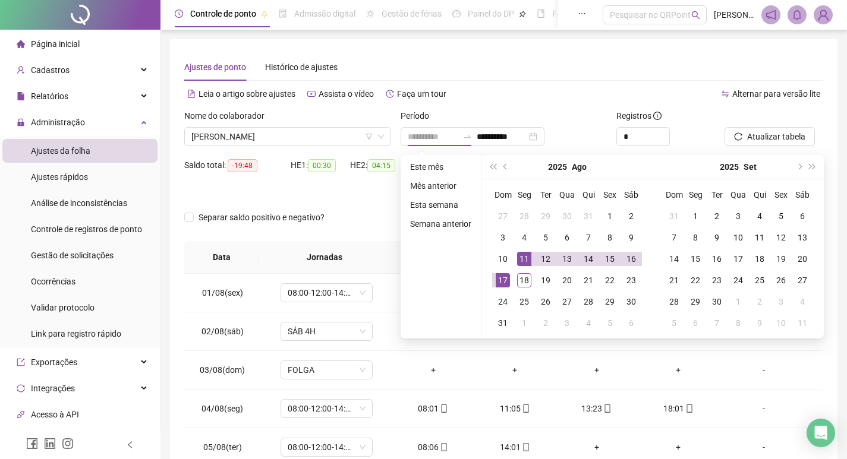
click at [521, 259] on div "11" at bounding box center [524, 259] width 14 height 14
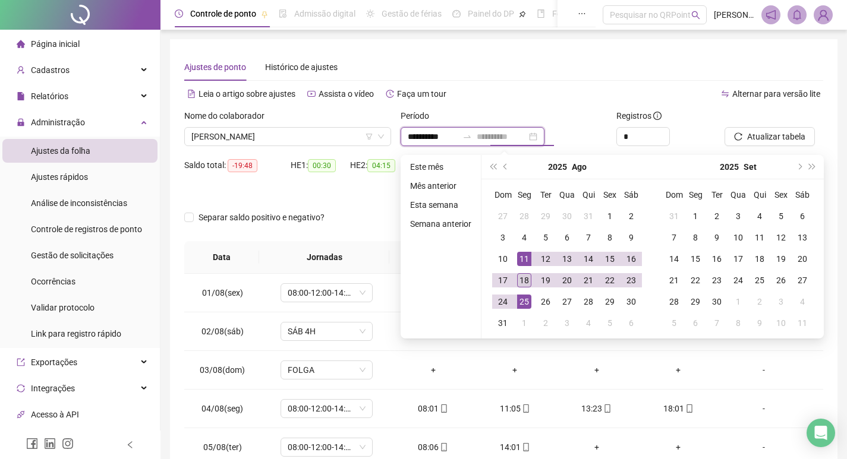
type input "**********"
click at [523, 279] on div "18" at bounding box center [524, 280] width 14 height 14
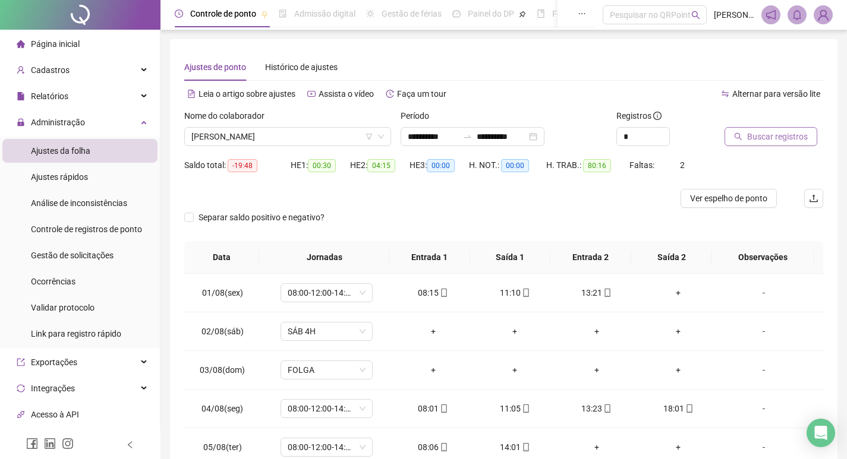
click at [764, 137] on span "Buscar registros" at bounding box center [777, 136] width 61 height 13
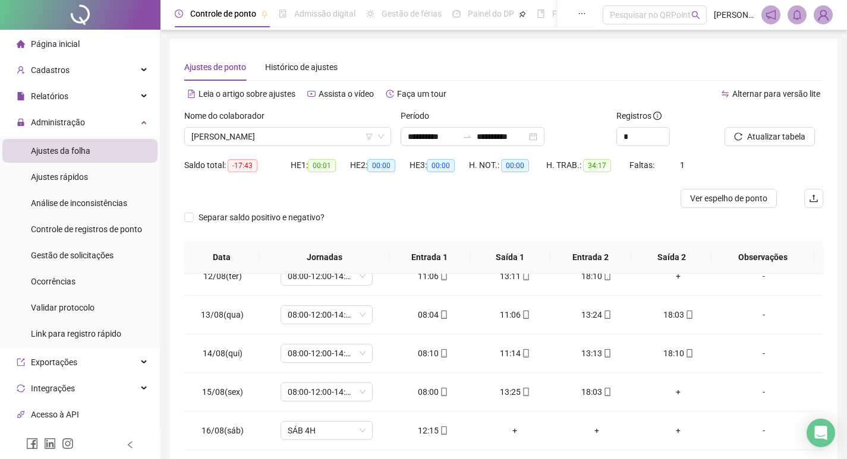
scroll to position [134, 0]
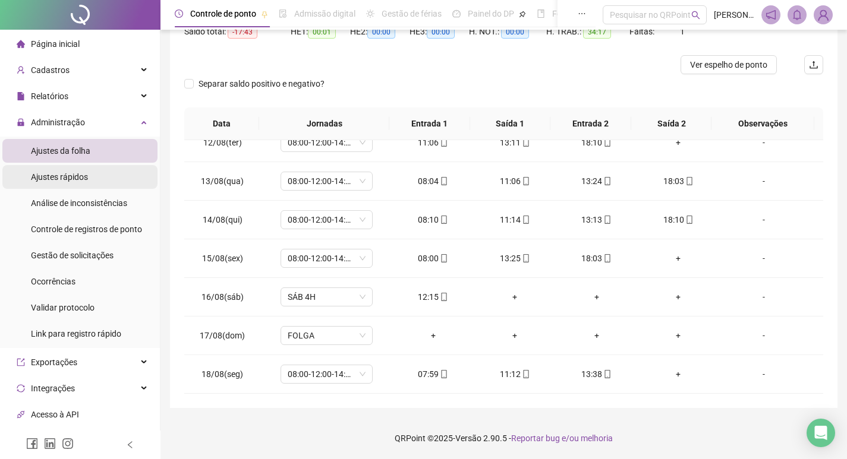
click at [75, 177] on span "Ajustes rápidos" at bounding box center [59, 177] width 57 height 10
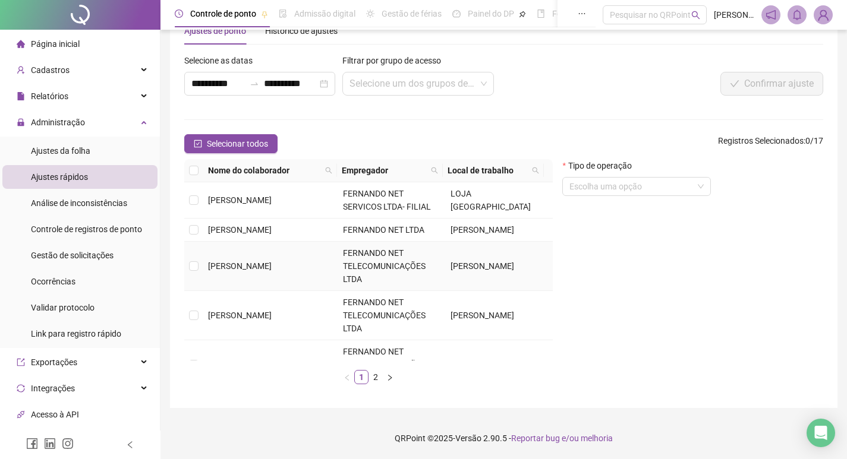
scroll to position [444, 0]
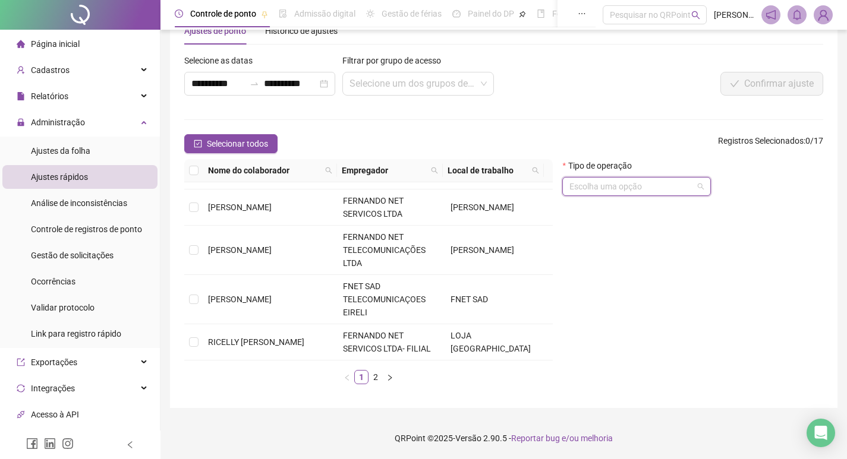
click at [584, 183] on input "search" at bounding box center [631, 187] width 124 height 18
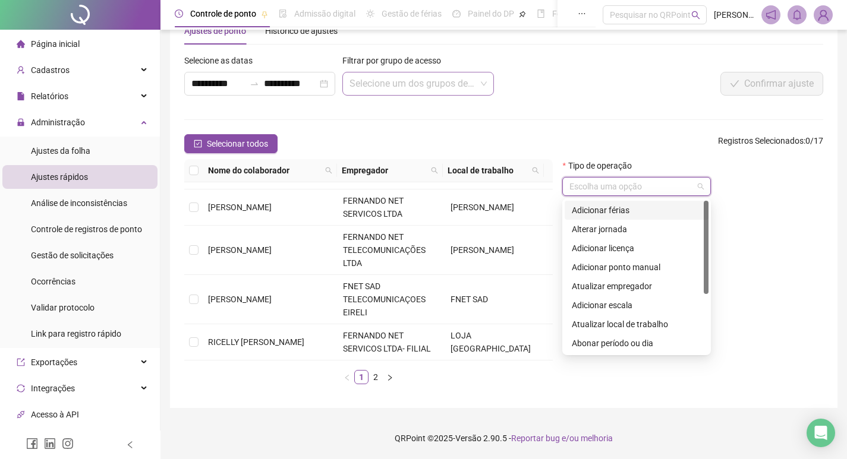
click at [369, 83] on input "search" at bounding box center [412, 84] width 126 height 23
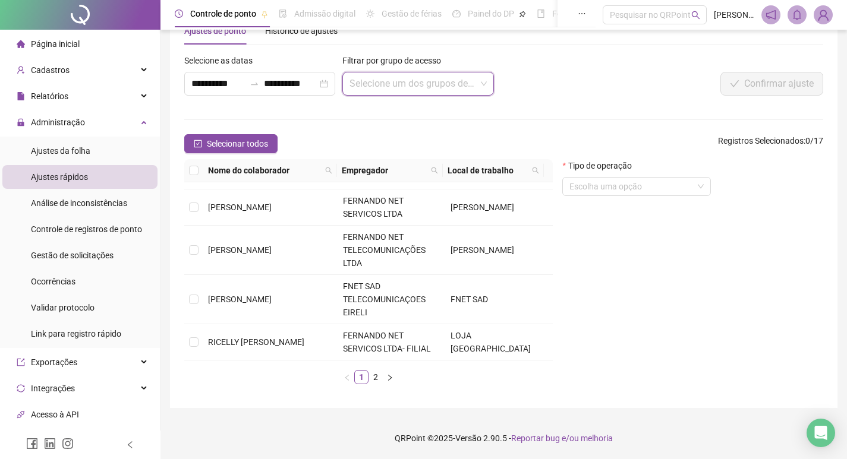
click at [369, 83] on input "search" at bounding box center [412, 84] width 126 height 23
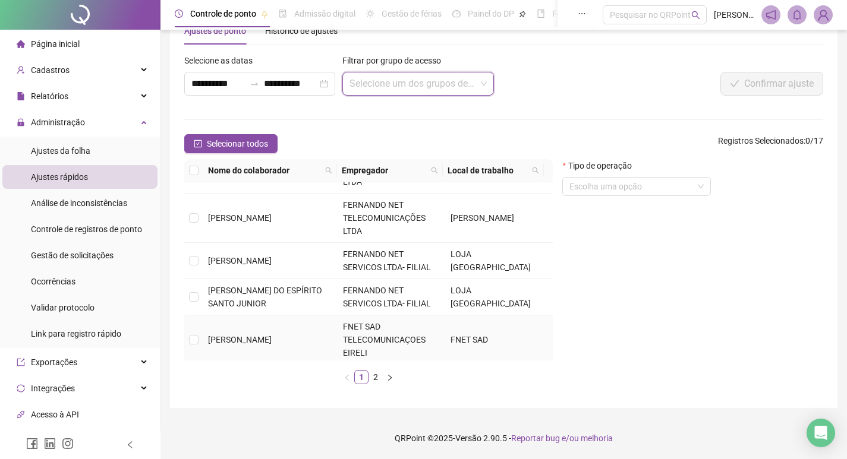
scroll to position [87, 0]
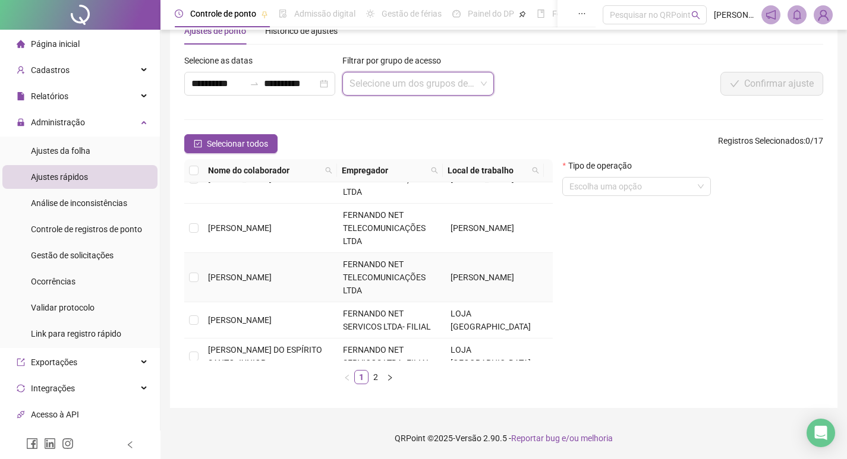
click at [186, 276] on td at bounding box center [193, 277] width 19 height 49
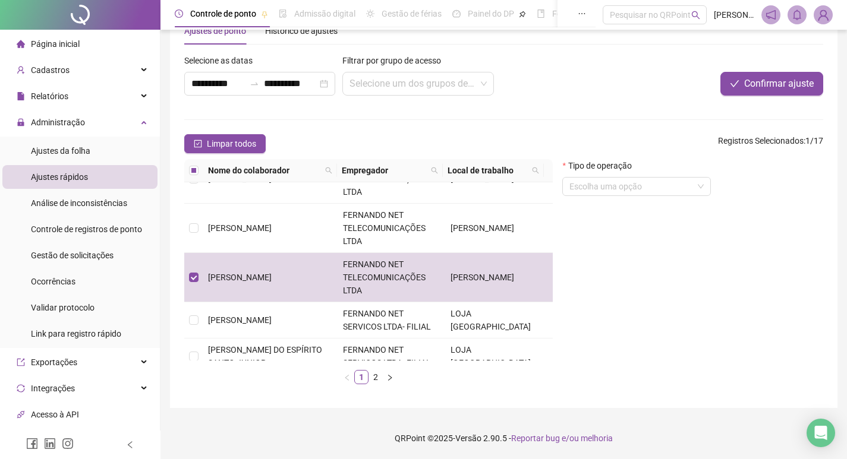
scroll to position [0, 0]
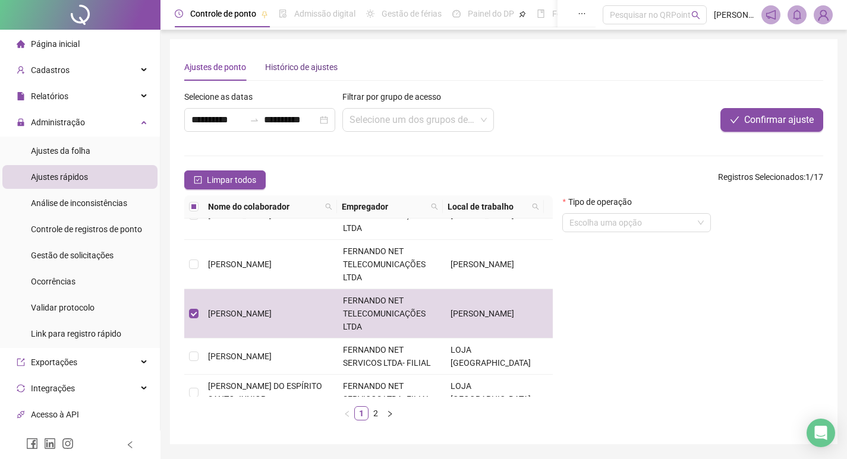
click at [308, 70] on div "Histórico de ajustes" at bounding box center [301, 67] width 73 height 13
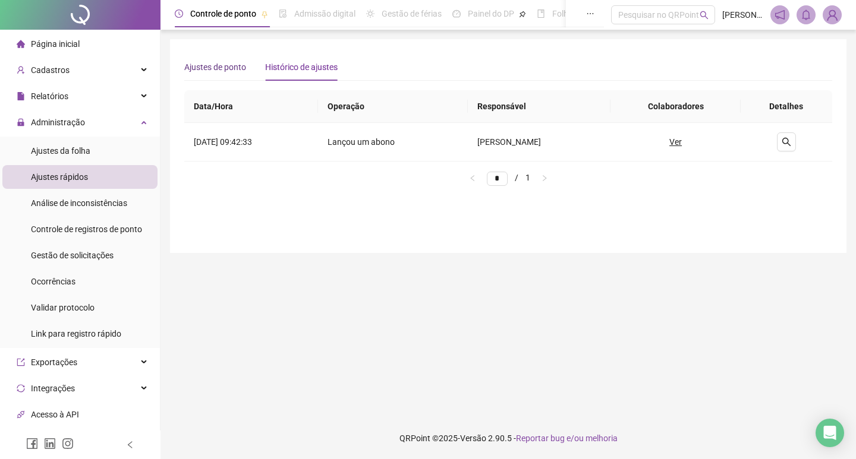
click at [229, 68] on div "Ajustes de ponto" at bounding box center [215, 67] width 62 height 13
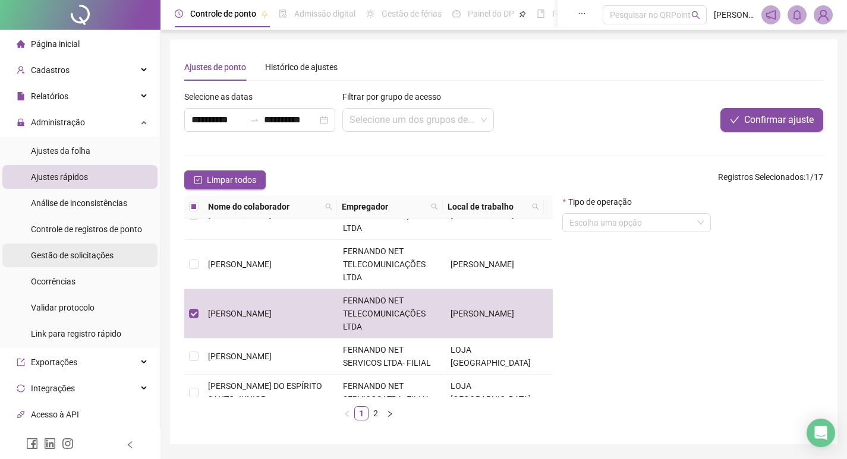
click at [84, 259] on span "Gestão de solicitações" at bounding box center [72, 256] width 83 height 10
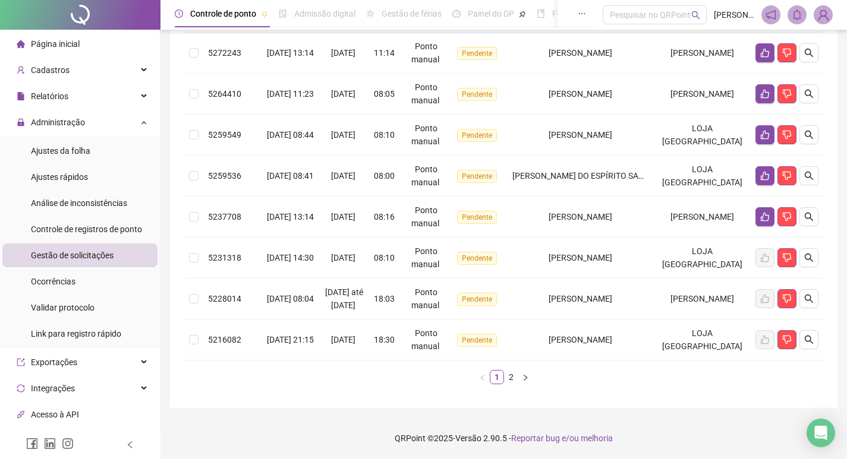
scroll to position [361, 0]
click at [510, 377] on link "2" at bounding box center [511, 377] width 13 height 13
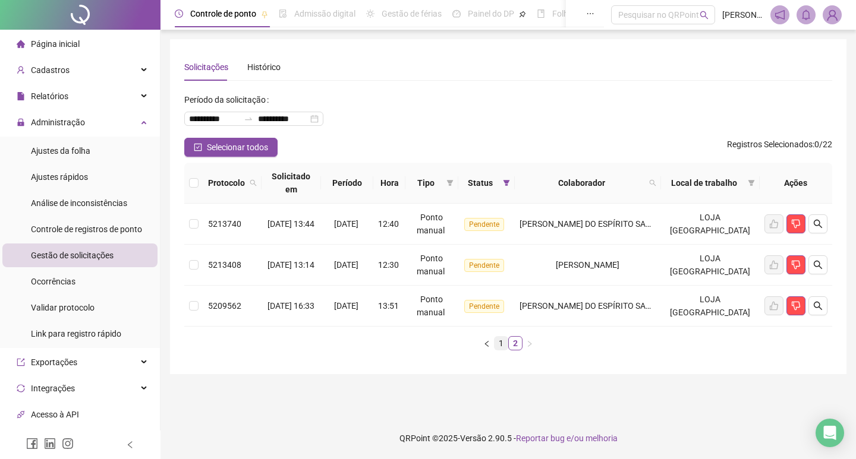
click at [500, 344] on link "1" at bounding box center [500, 343] width 13 height 13
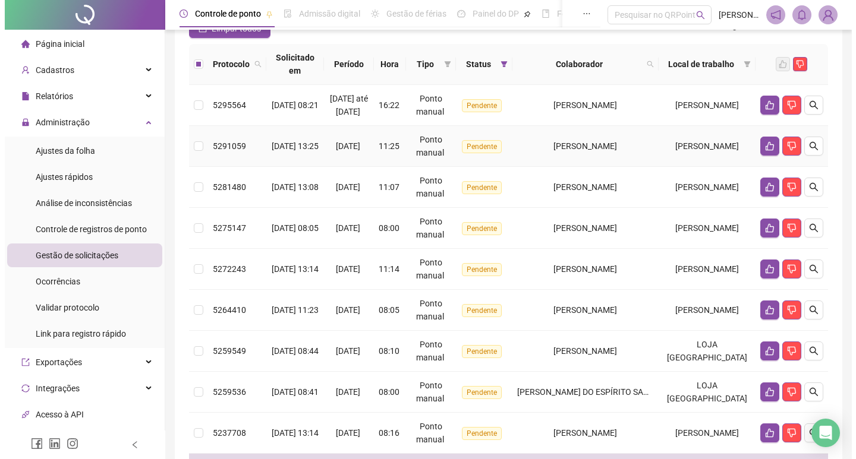
scroll to position [357, 0]
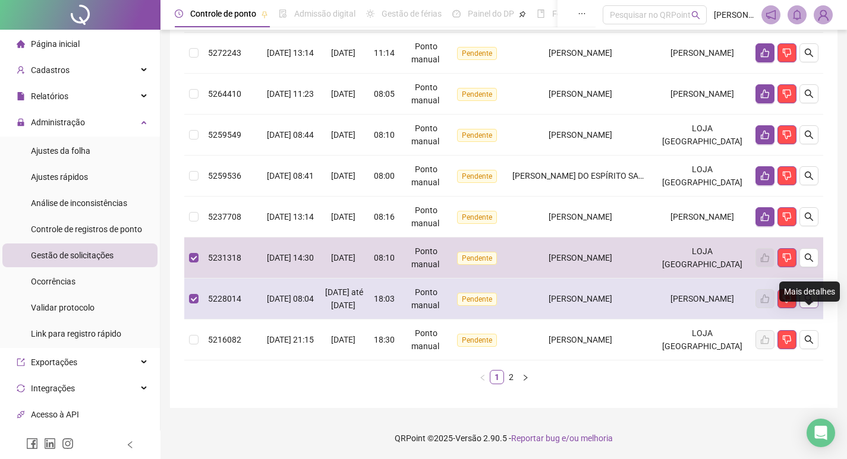
click at [814, 294] on button "button" at bounding box center [808, 298] width 19 height 19
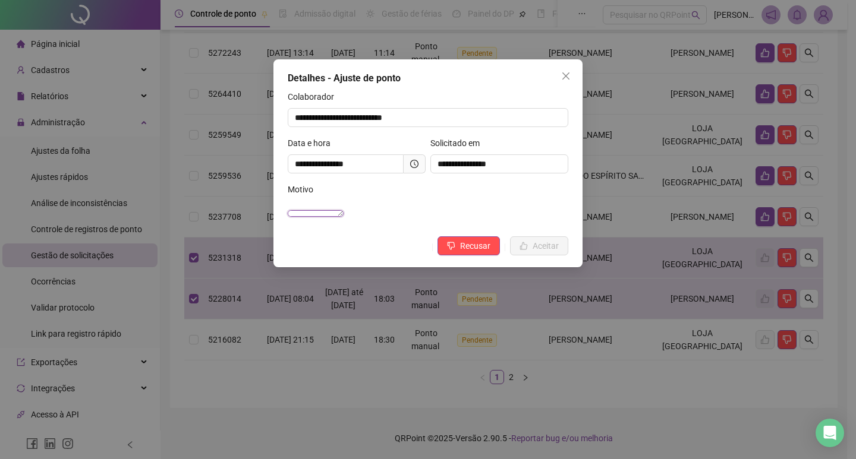
click at [344, 217] on textarea "**********" at bounding box center [316, 213] width 56 height 7
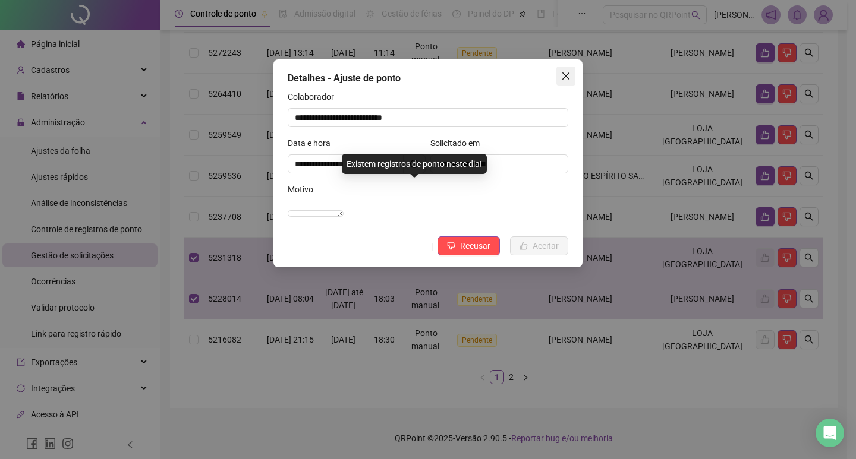
click at [566, 75] on icon "close" at bounding box center [565, 76] width 7 height 7
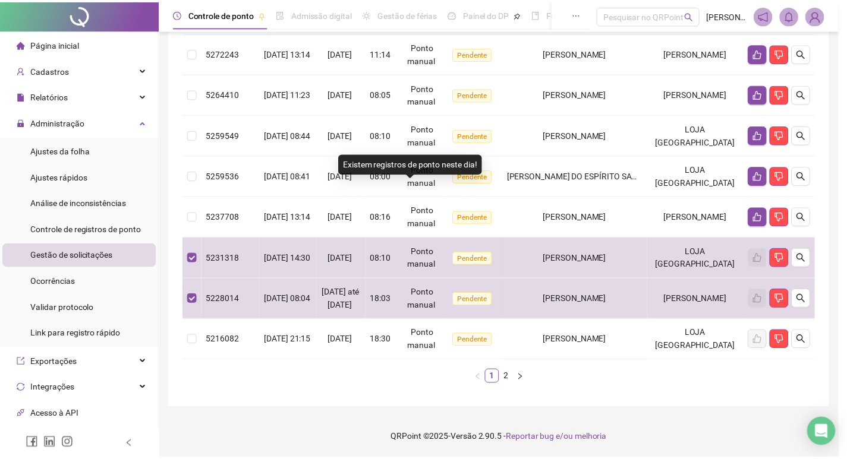
scroll to position [335, 0]
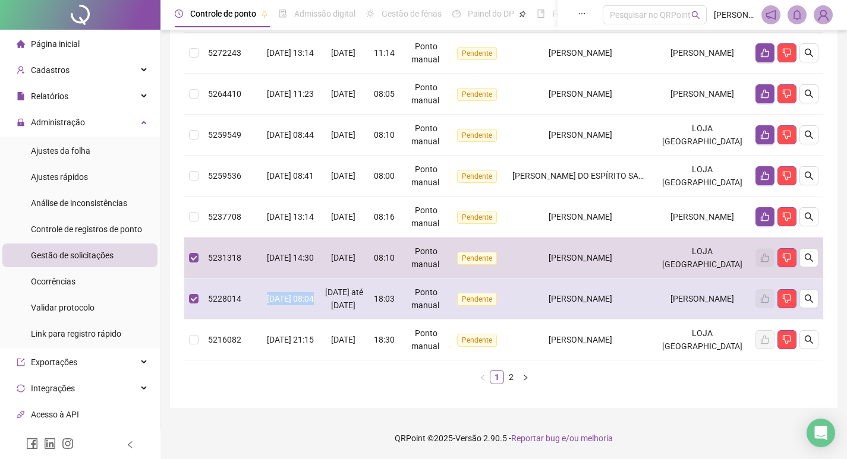
drag, startPoint x: 272, startPoint y: 308, endPoint x: 260, endPoint y: 308, distance: 12.5
click at [260, 308] on tr "5228014 [DATE] 08:04 30/07/2025 até [DATE] 18:03 Ponto manual Pendente VINICIUS…" at bounding box center [503, 299] width 639 height 41
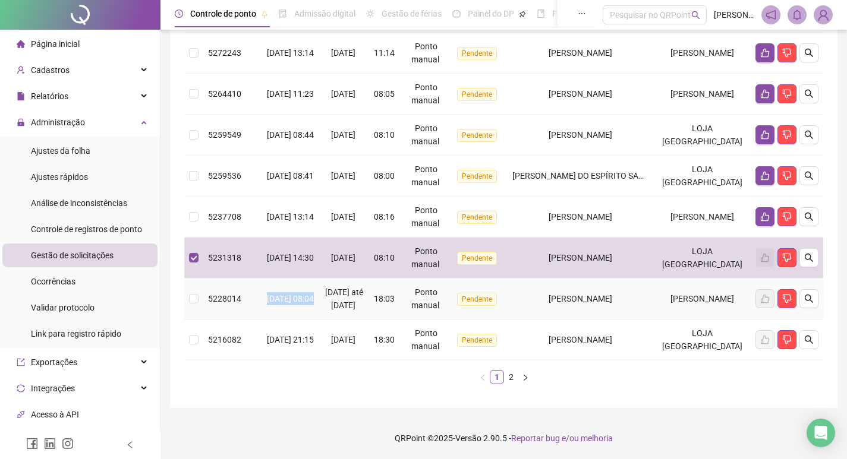
click at [262, 320] on td "[DATE] 08:04" at bounding box center [291, 299] width 58 height 41
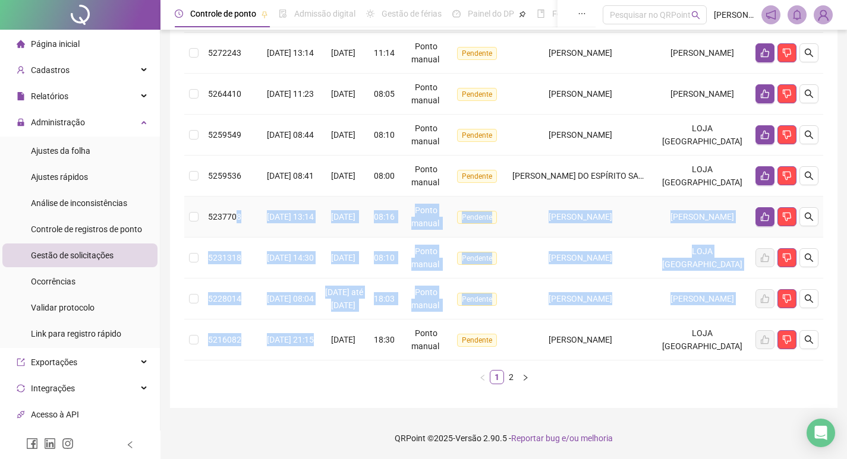
drag, startPoint x: 333, startPoint y: 380, endPoint x: 237, endPoint y: 250, distance: 161.6
click at [237, 250] on tbody "5295564 [DATE] 08:21 16/08/2025 até [DATE] 16:22 Ponto manual Pendente [PERSON_…" at bounding box center [503, 115] width 639 height 492
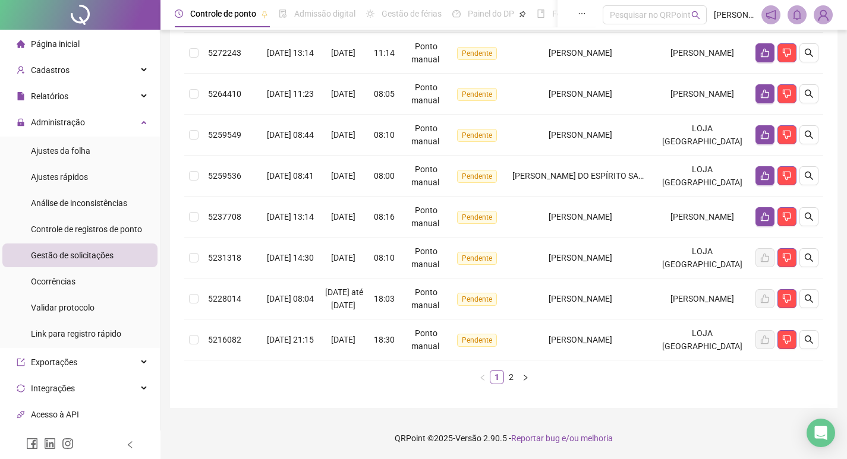
click at [357, 408] on div "**********" at bounding box center [503, 56] width 667 height 704
click at [511, 384] on link "2" at bounding box center [511, 377] width 13 height 13
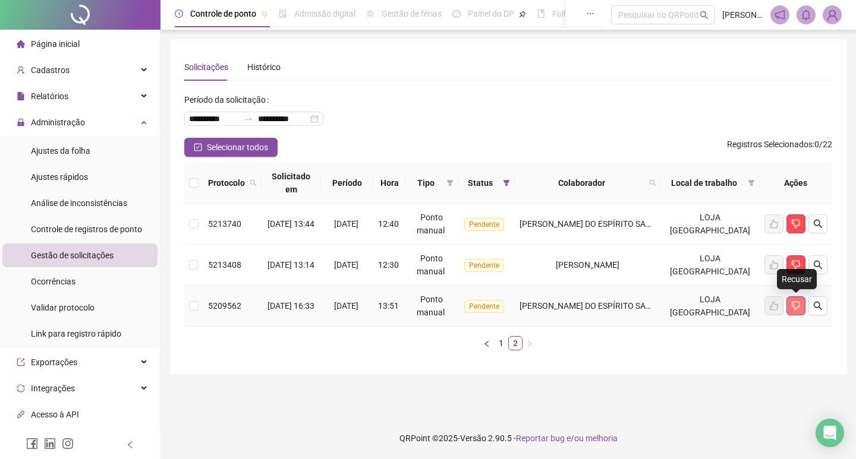
click at [804, 307] on button "button" at bounding box center [795, 306] width 19 height 19
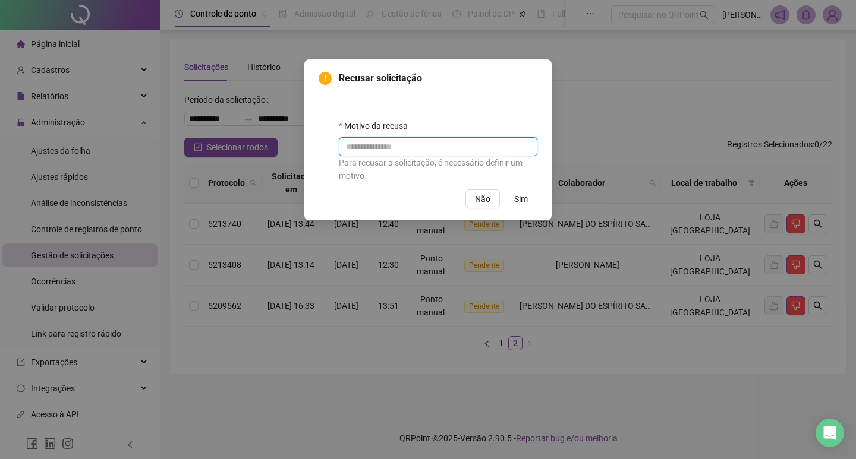
click at [364, 143] on input "text" at bounding box center [438, 146] width 199 height 19
click at [486, 199] on span "Não" at bounding box center [482, 199] width 15 height 13
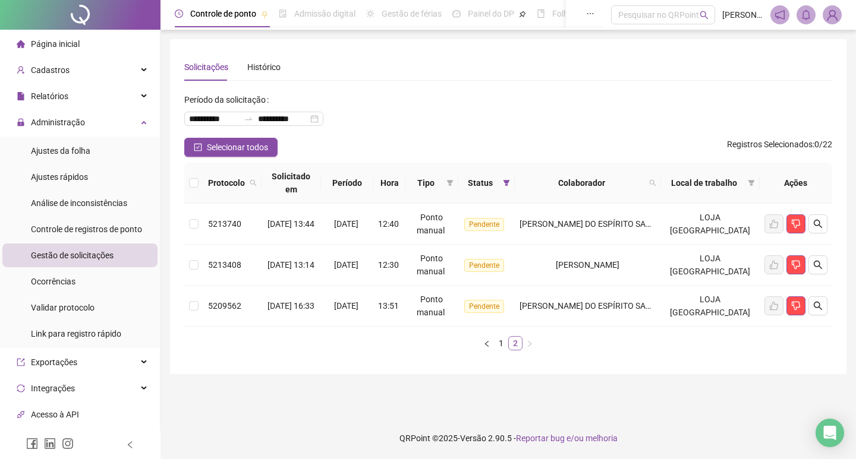
click at [508, 344] on li "2" at bounding box center [515, 343] width 14 height 14
click at [502, 343] on link "1" at bounding box center [500, 343] width 13 height 13
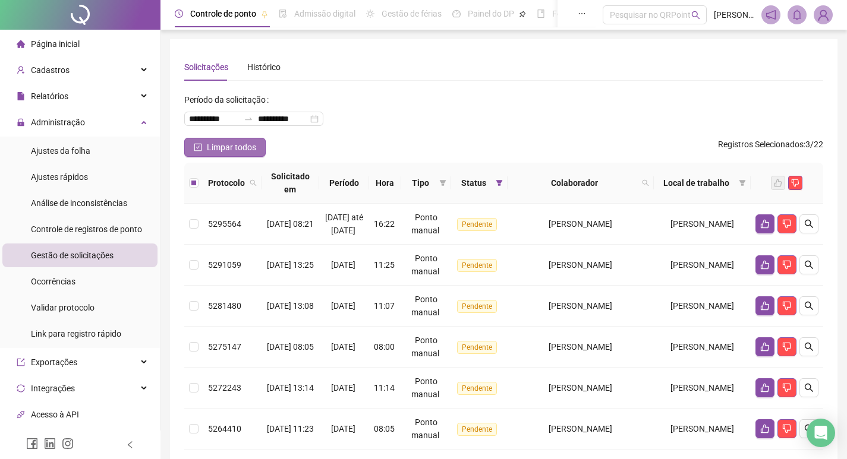
click at [244, 144] on span "Limpar todos" at bounding box center [231, 147] width 49 height 13
click at [237, 149] on span "Limpar todos" at bounding box center [231, 147] width 49 height 13
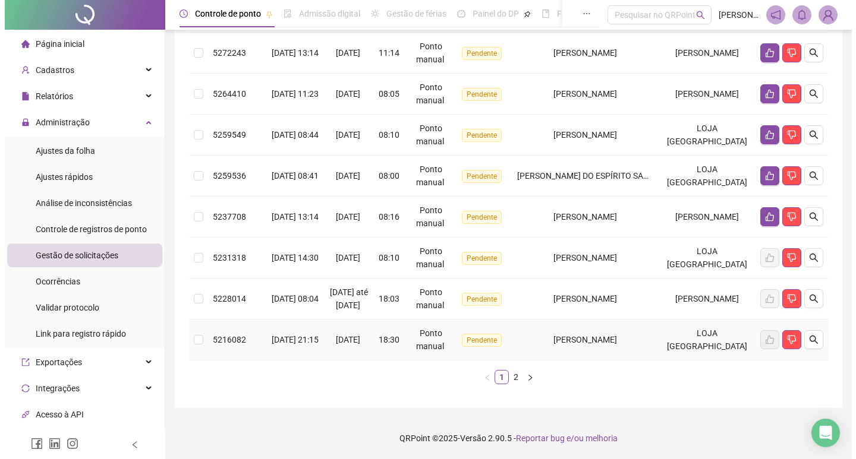
scroll to position [242, 0]
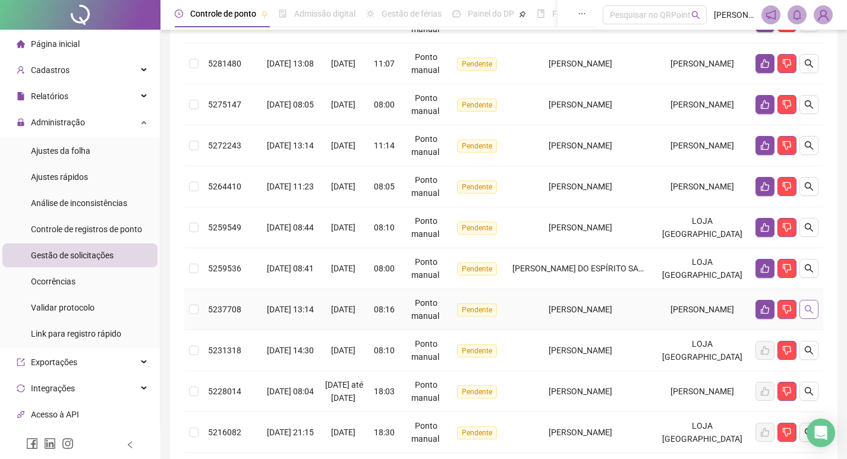
click at [816, 319] on button "button" at bounding box center [808, 309] width 19 height 19
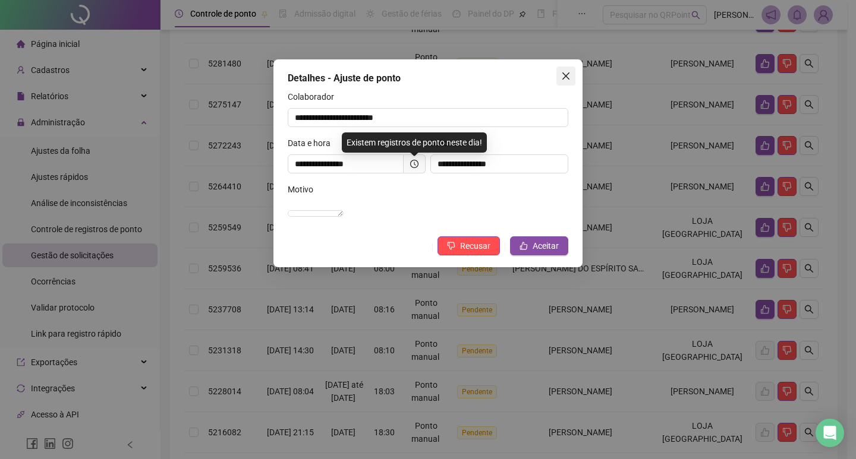
click at [566, 80] on icon "close" at bounding box center [566, 76] width 10 height 10
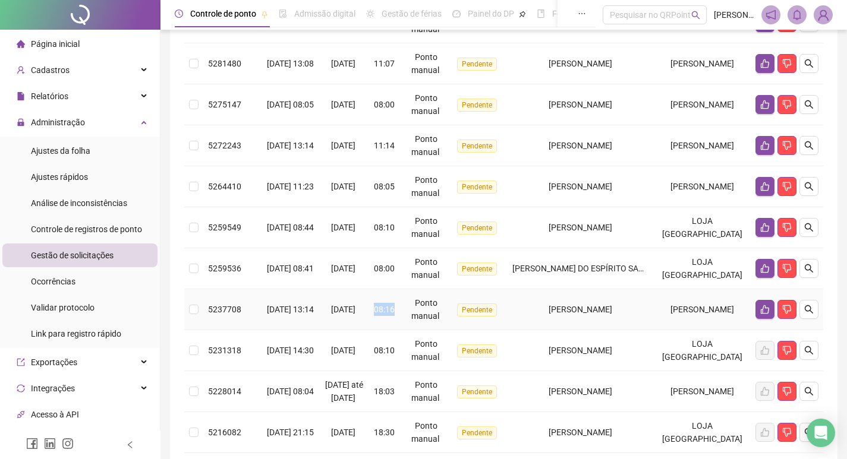
drag, startPoint x: 415, startPoint y: 323, endPoint x: 394, endPoint y: 322, distance: 21.4
click at [394, 322] on td "08:16" at bounding box center [385, 309] width 32 height 41
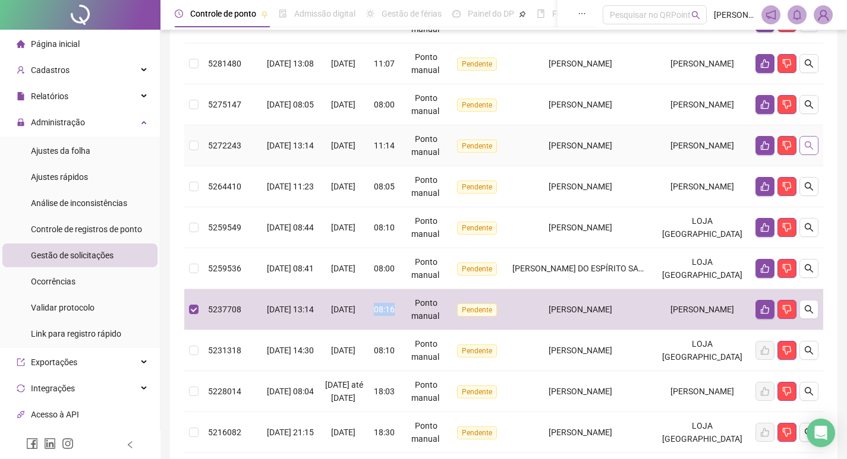
click at [810, 150] on icon "search" at bounding box center [809, 146] width 10 height 10
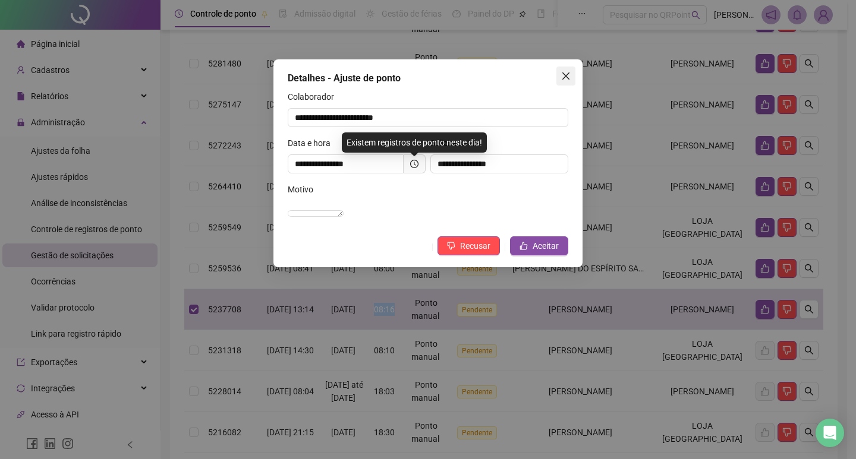
click at [564, 75] on icon "close" at bounding box center [565, 76] width 7 height 7
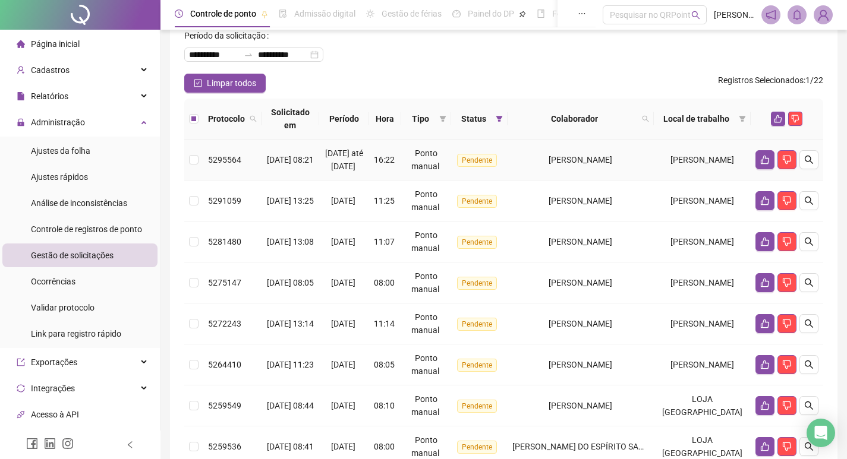
scroll to position [124, 0]
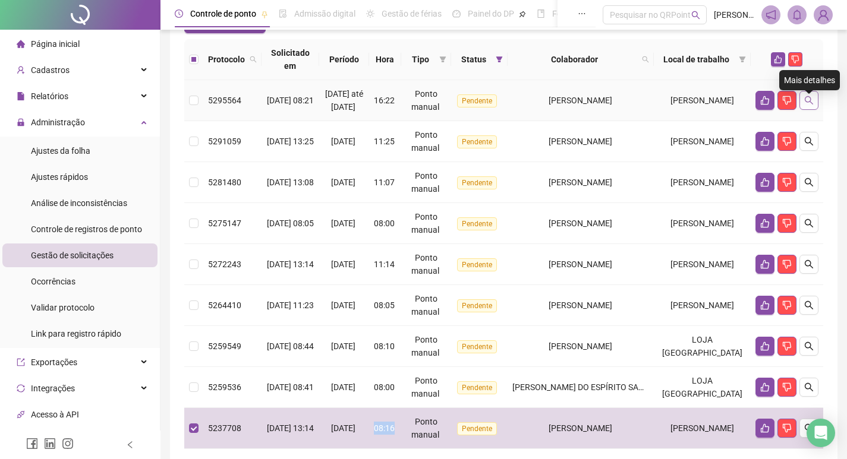
click at [809, 105] on icon "search" at bounding box center [809, 101] width 10 height 10
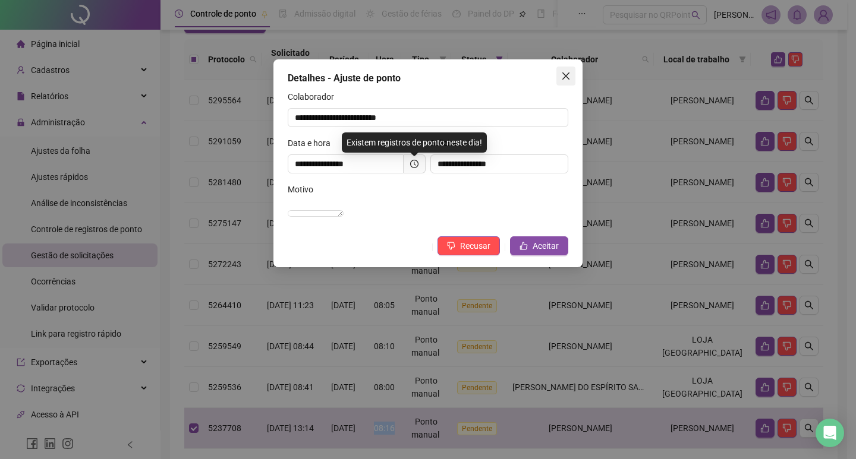
click at [566, 76] on icon "close" at bounding box center [565, 76] width 7 height 7
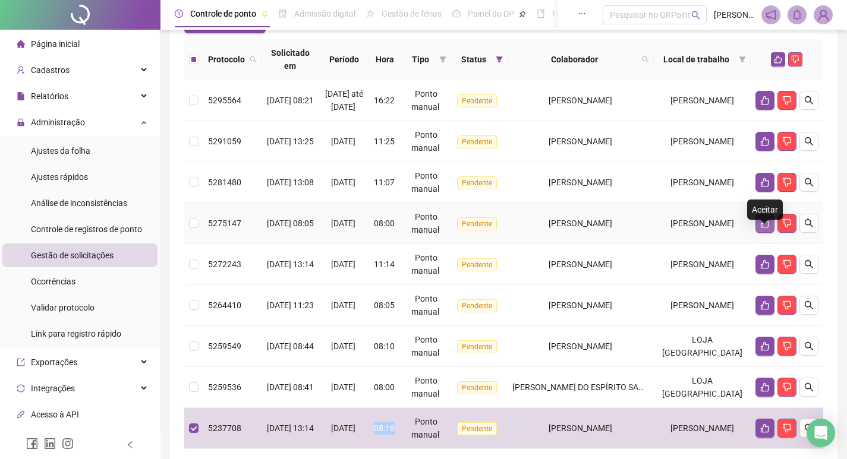
click at [763, 228] on icon "like" at bounding box center [765, 223] width 8 height 9
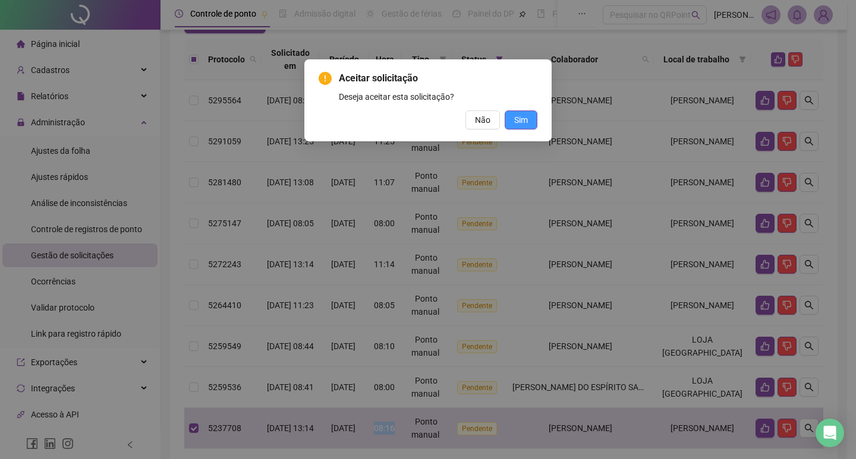
click at [524, 119] on span "Sim" at bounding box center [521, 120] width 14 height 13
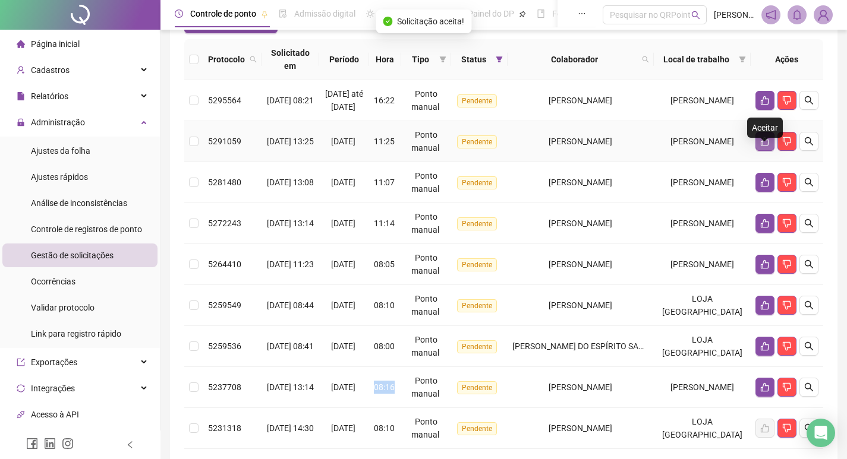
click at [764, 146] on icon "like" at bounding box center [765, 142] width 10 height 10
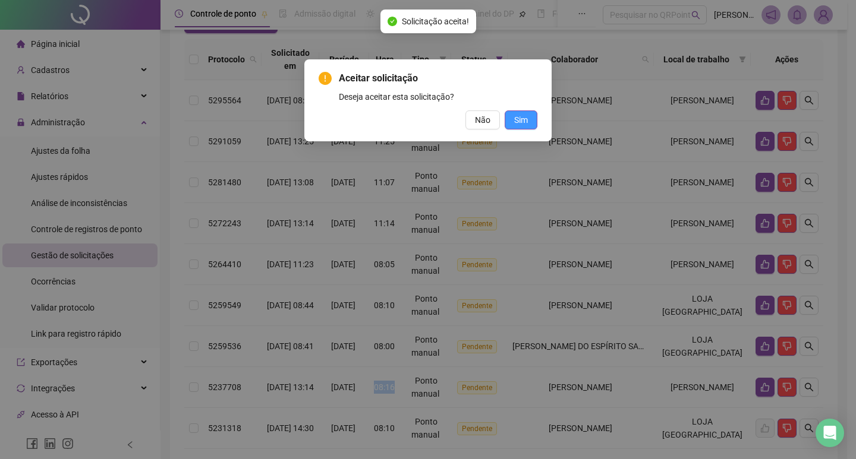
click at [523, 122] on span "Sim" at bounding box center [521, 120] width 14 height 13
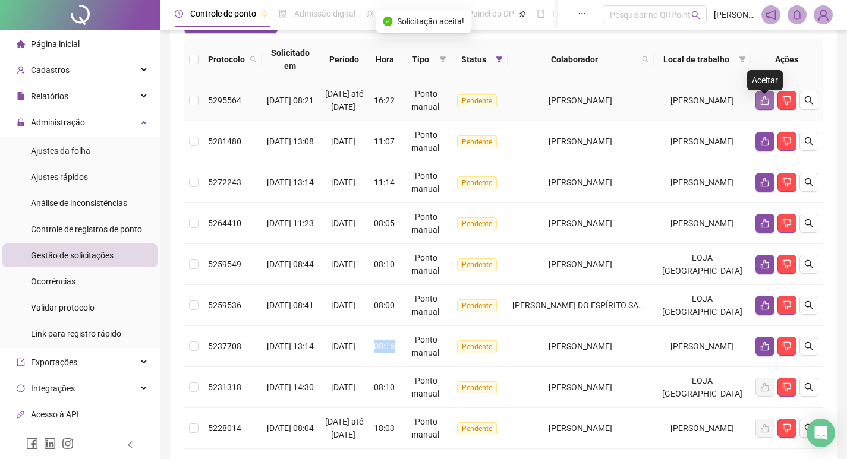
click at [762, 105] on icon "like" at bounding box center [765, 101] width 10 height 10
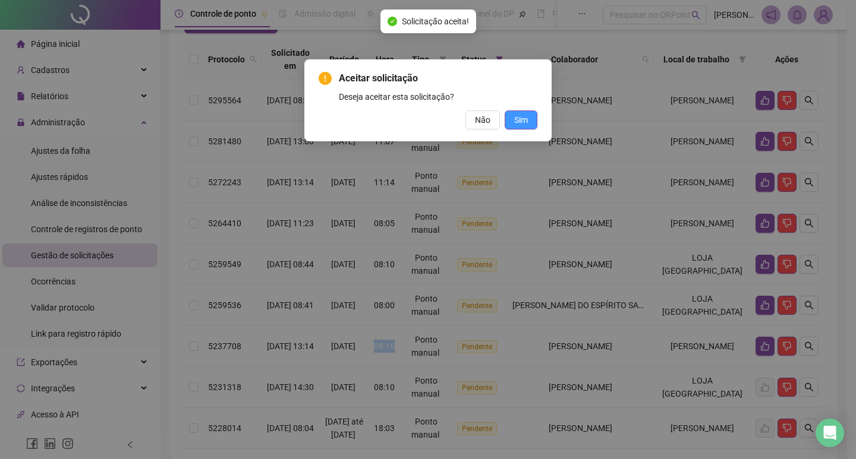
click at [515, 118] on span "Sim" at bounding box center [521, 120] width 14 height 13
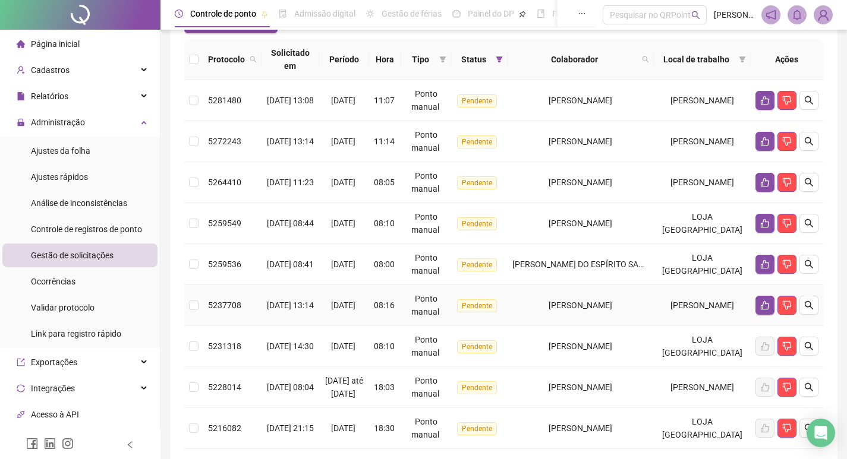
click at [654, 314] on td "[PERSON_NAME]" at bounding box center [581, 305] width 146 height 41
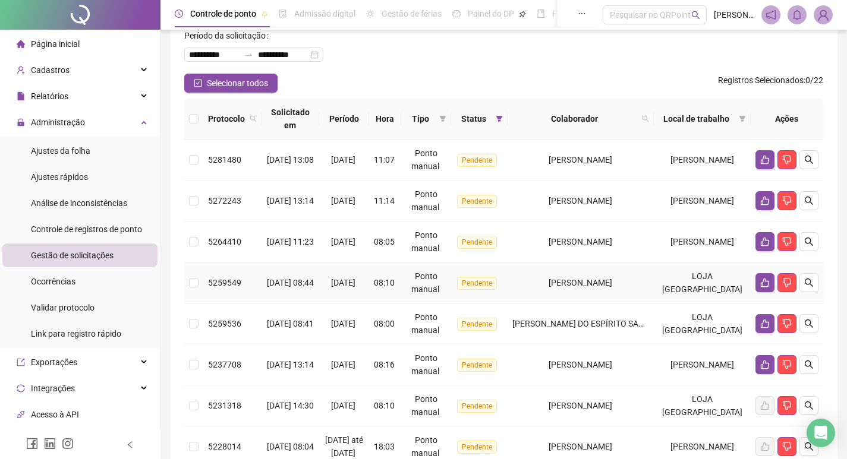
scroll to position [0, 0]
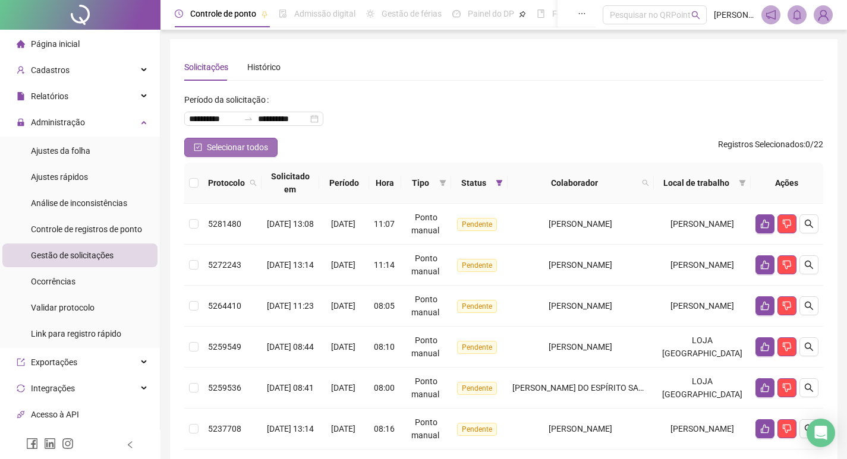
click at [212, 144] on span "Selecionar todos" at bounding box center [237, 147] width 61 height 13
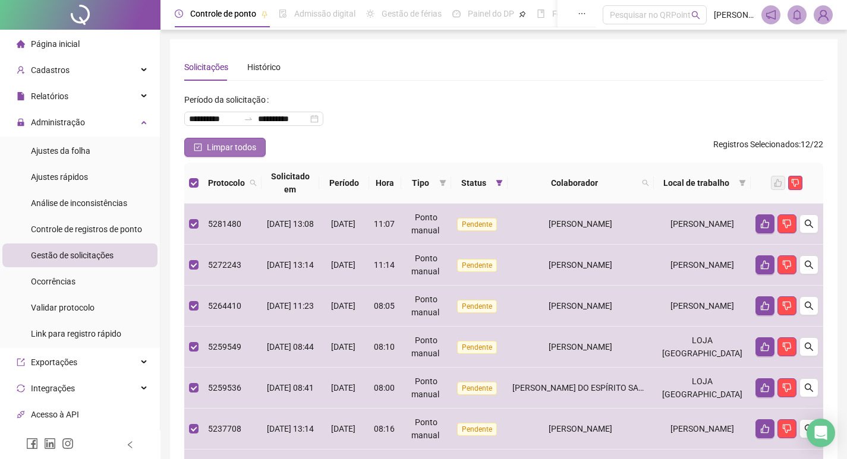
click at [212, 144] on span "Limpar todos" at bounding box center [231, 147] width 49 height 13
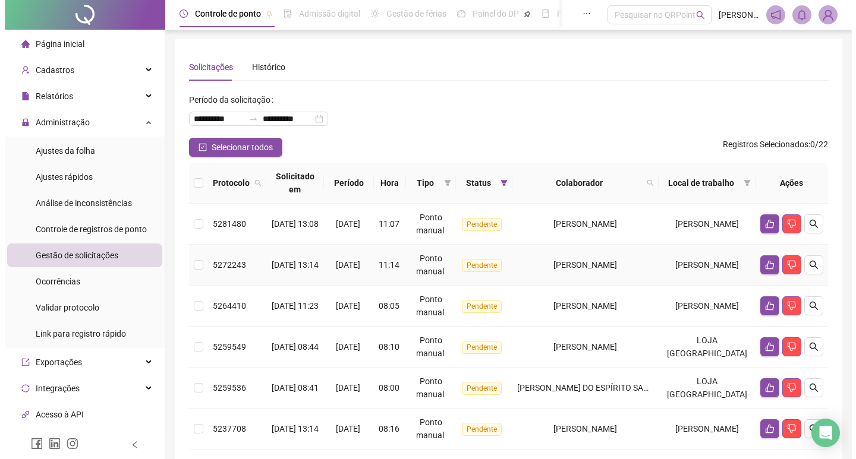
scroll to position [119, 0]
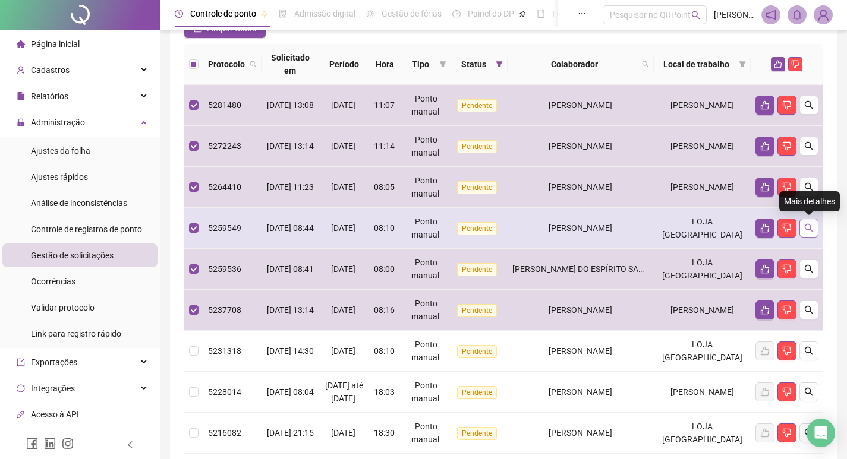
click at [808, 231] on icon "search" at bounding box center [809, 228] width 10 height 10
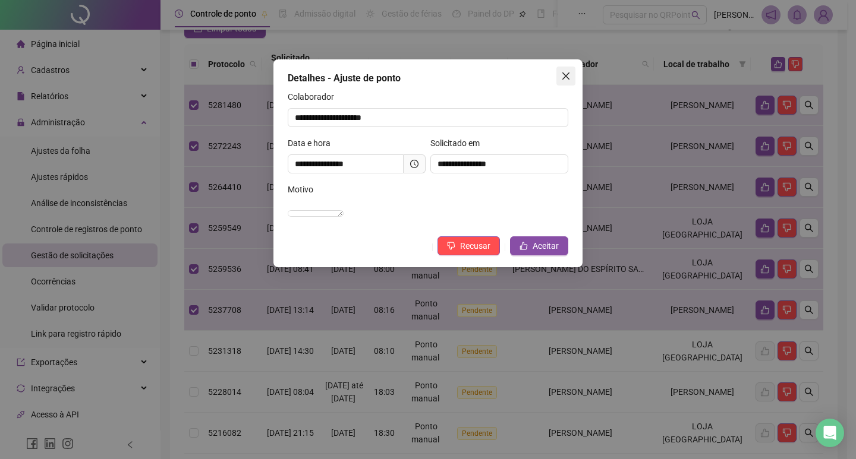
click at [564, 74] on icon "close" at bounding box center [565, 76] width 7 height 7
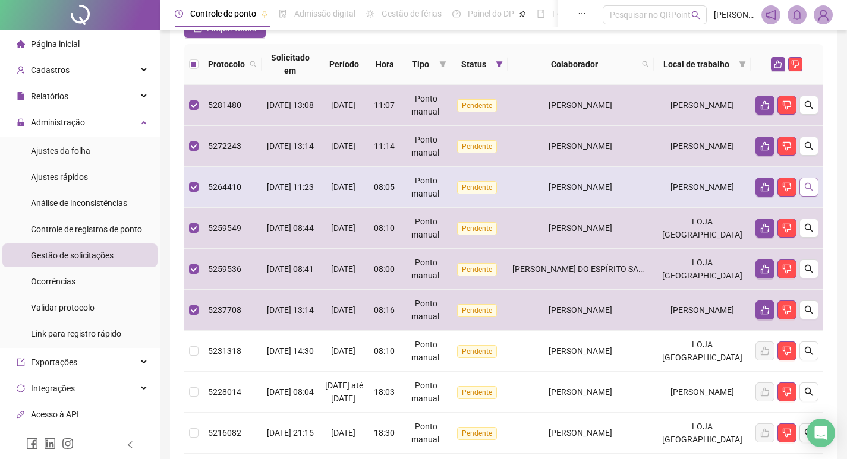
click at [813, 187] on icon "search" at bounding box center [809, 187] width 10 height 10
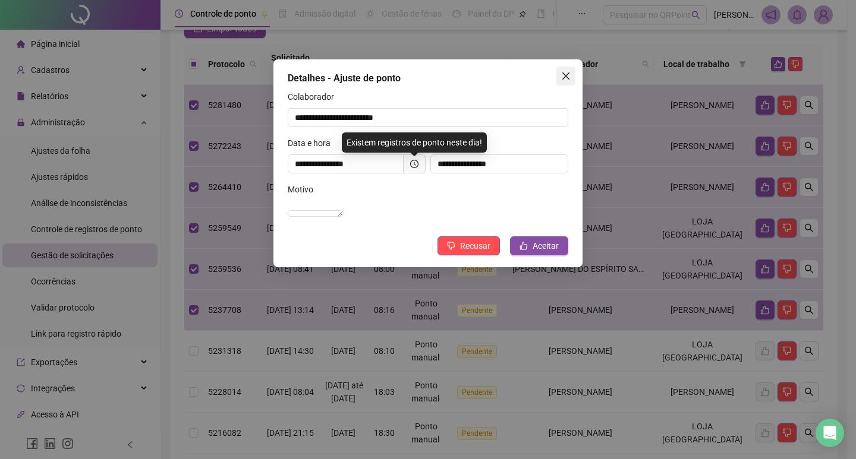
click at [565, 73] on icon "close" at bounding box center [566, 76] width 10 height 10
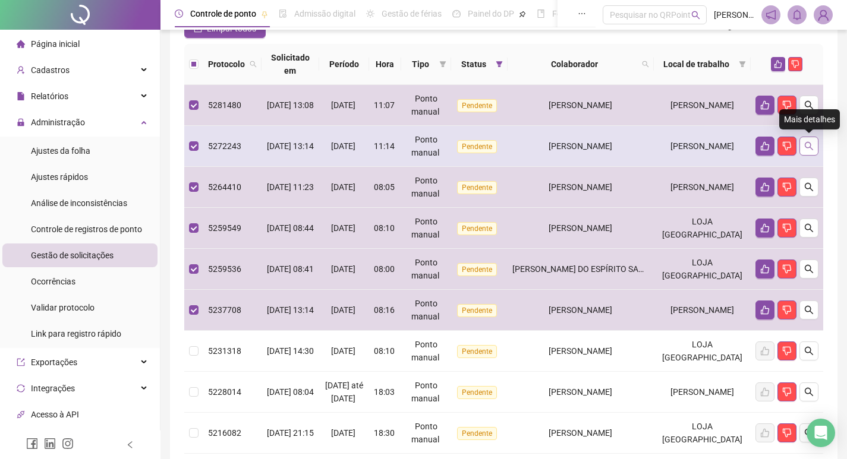
click at [812, 141] on button "button" at bounding box center [808, 146] width 19 height 19
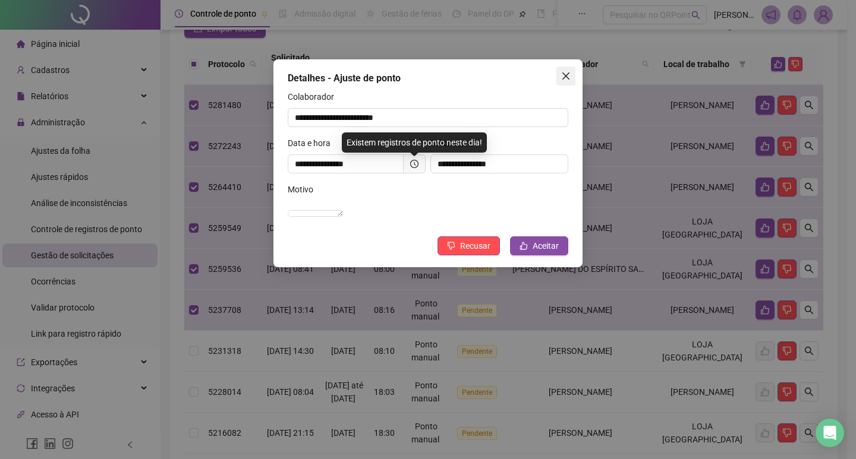
click at [568, 78] on icon "close" at bounding box center [565, 76] width 7 height 7
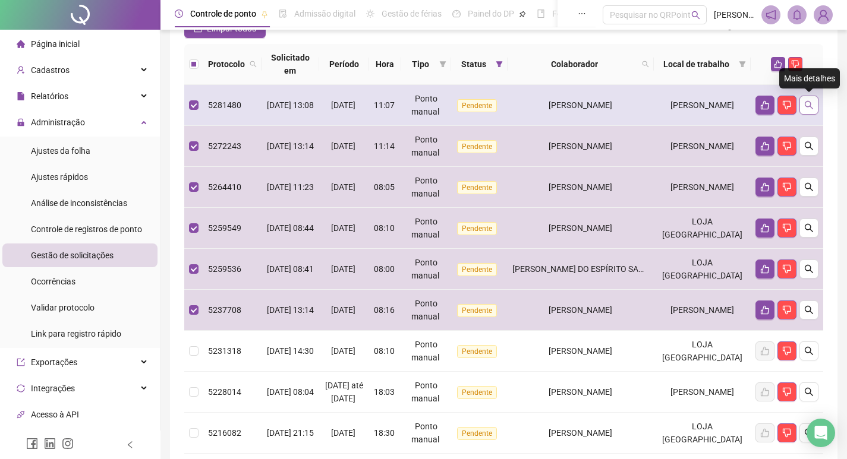
click at [805, 108] on icon "search" at bounding box center [809, 105] width 10 height 10
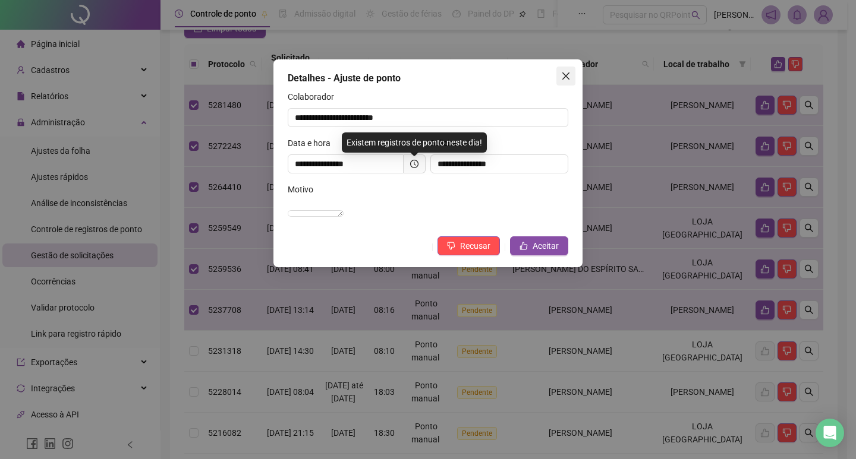
click at [560, 77] on span "Close" at bounding box center [565, 76] width 19 height 10
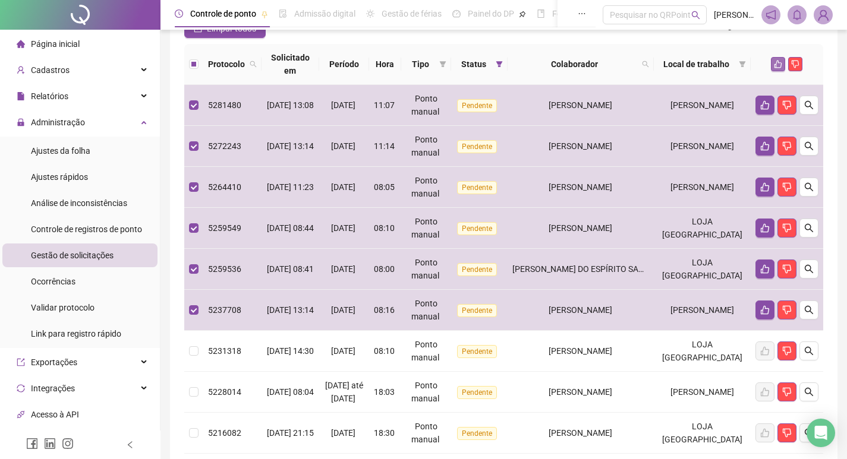
click at [777, 64] on icon "like" at bounding box center [778, 64] width 8 height 8
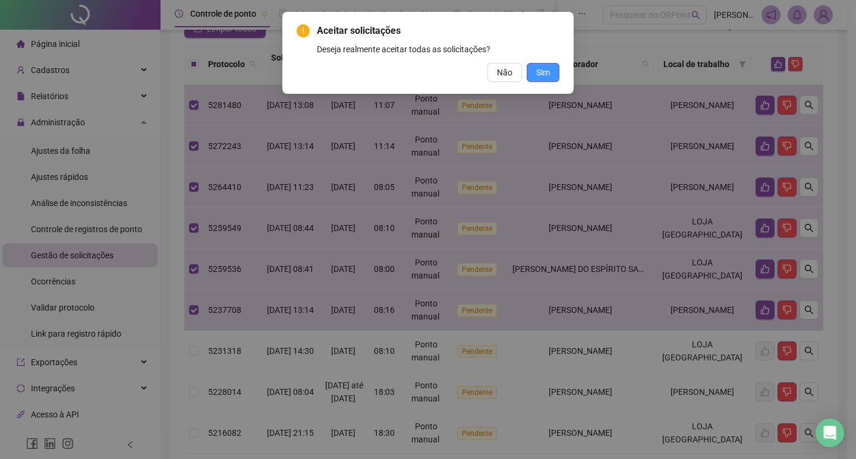
click at [547, 70] on span "Sim" at bounding box center [543, 72] width 14 height 13
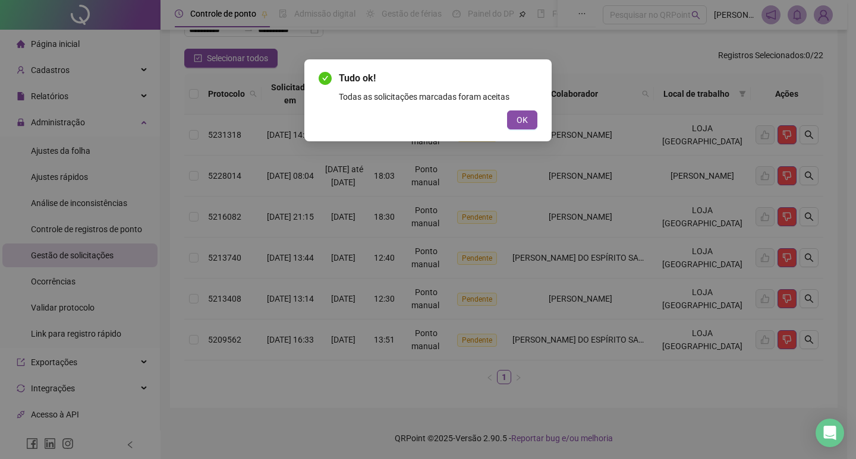
scroll to position [102, 0]
click at [533, 120] on button "OK" at bounding box center [522, 120] width 30 height 19
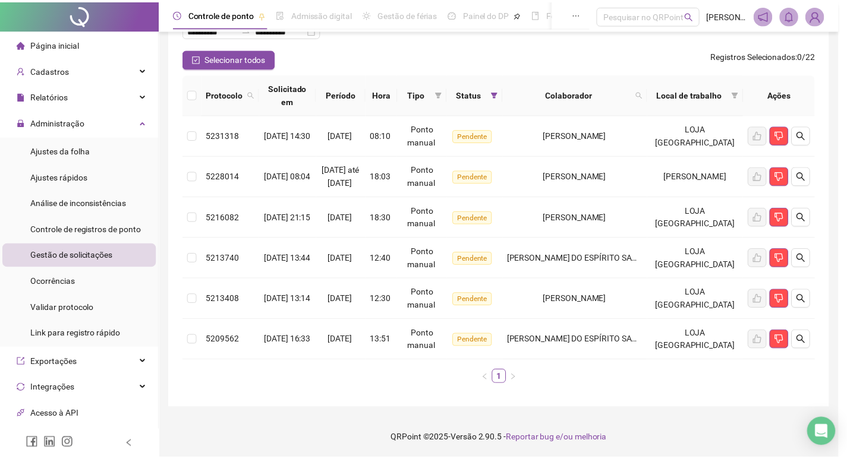
scroll to position [89, 0]
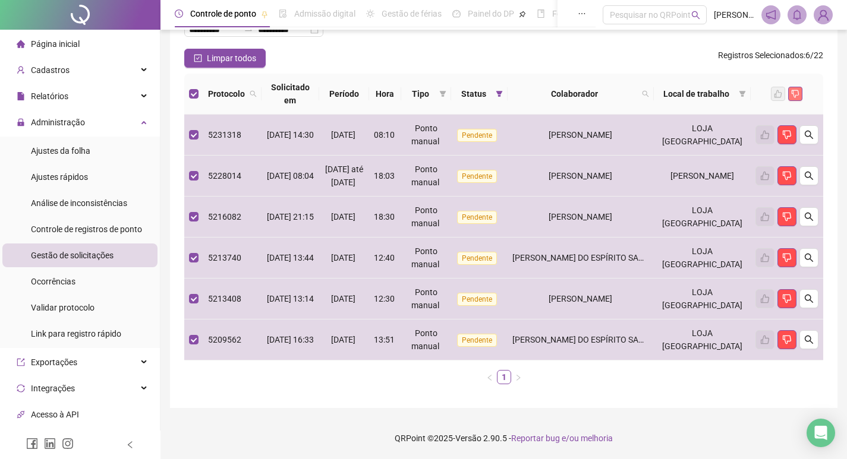
click at [794, 98] on button "button" at bounding box center [795, 94] width 14 height 14
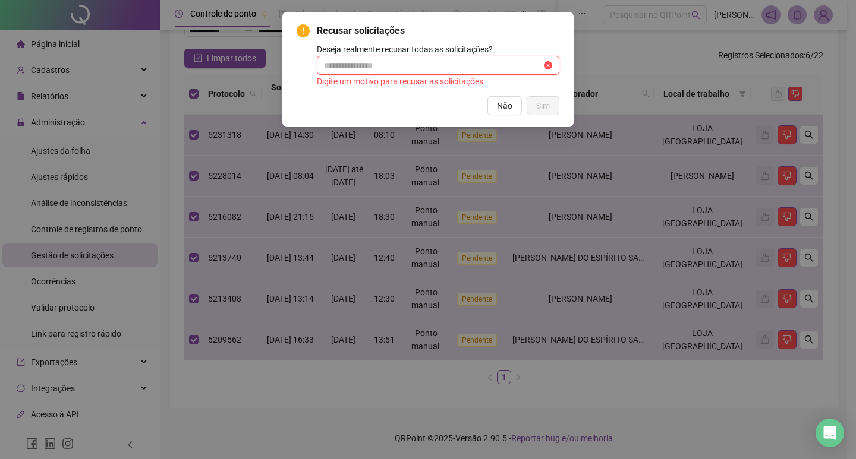
click at [385, 70] on input "text" at bounding box center [433, 65] width 218 height 13
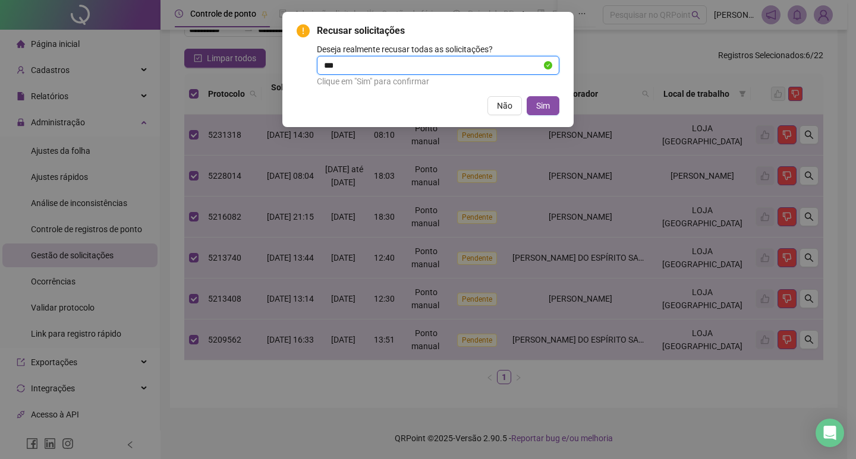
click at [366, 96] on div "Não Sim" at bounding box center [428, 105] width 263 height 19
drag, startPoint x: 345, startPoint y: 67, endPoint x: 287, endPoint y: 63, distance: 57.8
click at [287, 63] on div "Recusar solicitações Deseja realmente recusar todas as solicitações? *** Clique…" at bounding box center [427, 69] width 291 height 115
click at [346, 65] on input "***" at bounding box center [433, 65] width 218 height 13
type input "**********"
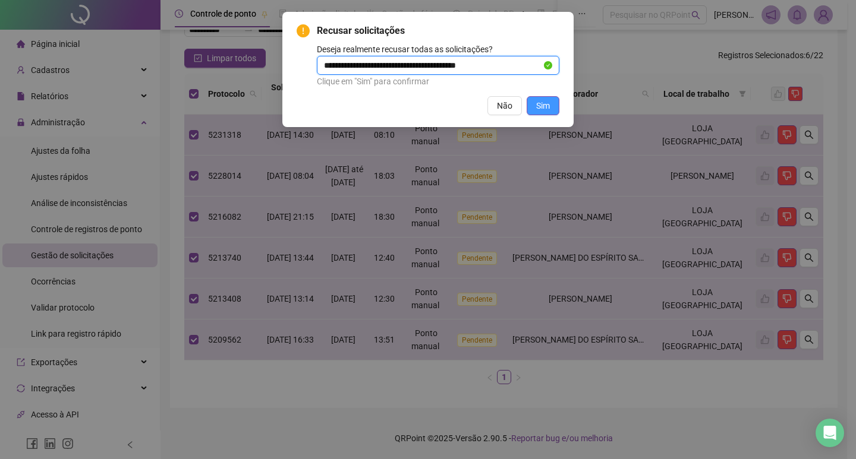
click at [545, 105] on span "Sim" at bounding box center [543, 105] width 14 height 13
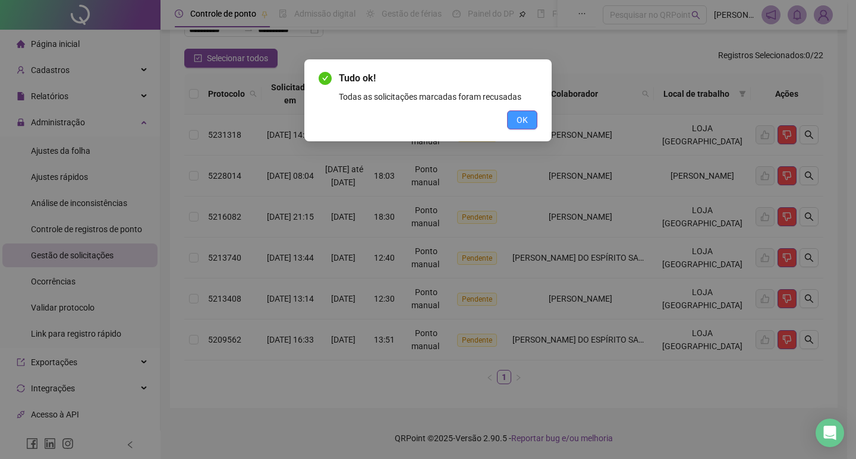
click at [526, 122] on span "OK" at bounding box center [521, 120] width 11 height 13
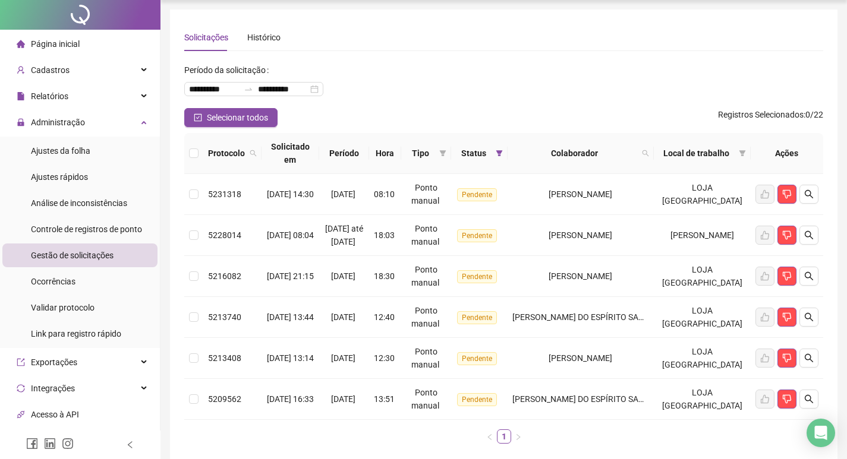
scroll to position [0, 0]
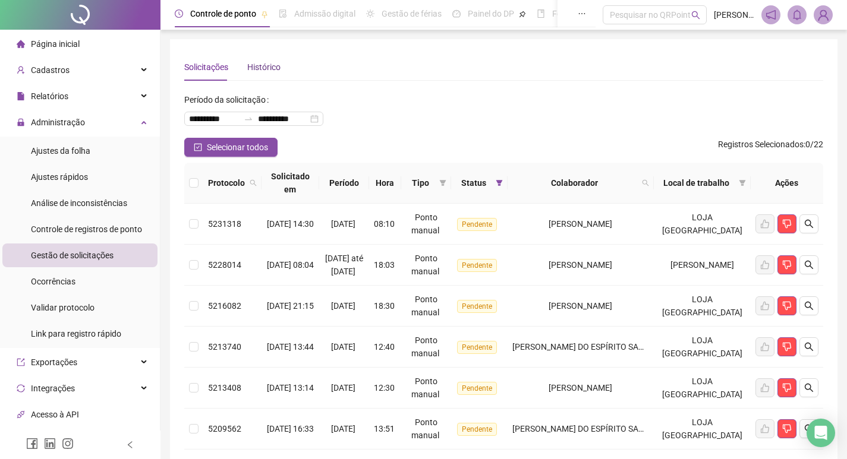
click at [258, 62] on div "Histórico" at bounding box center [263, 67] width 33 height 13
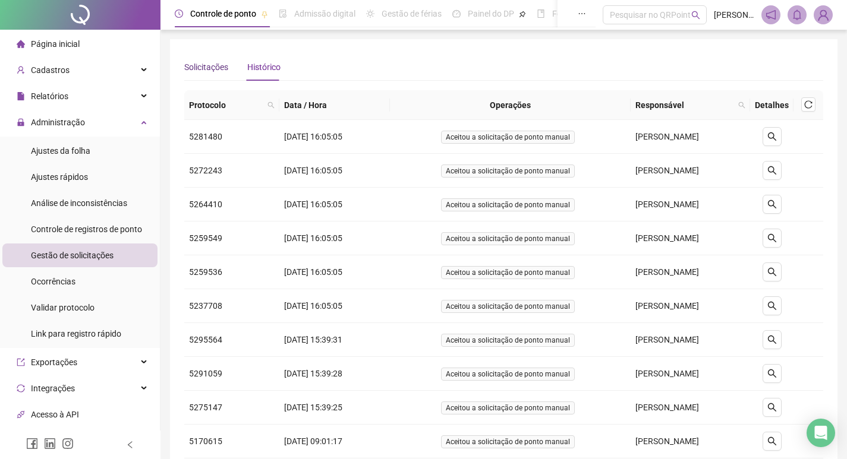
click at [204, 67] on div "Solicitações" at bounding box center [206, 67] width 44 height 13
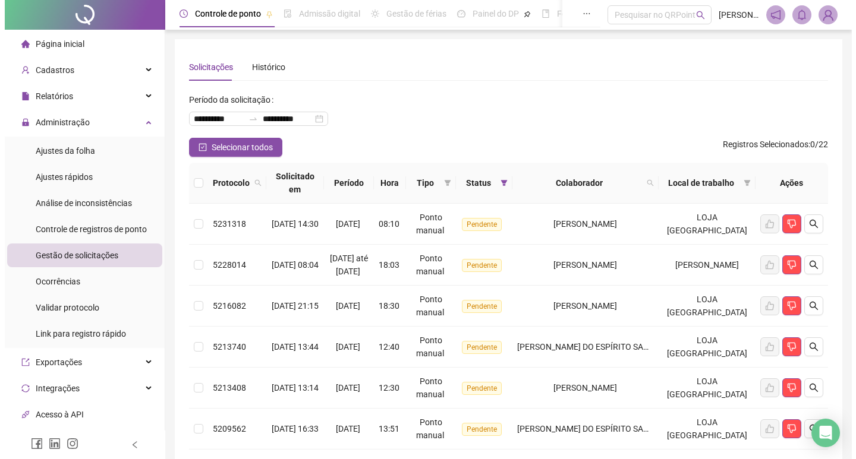
scroll to position [102, 0]
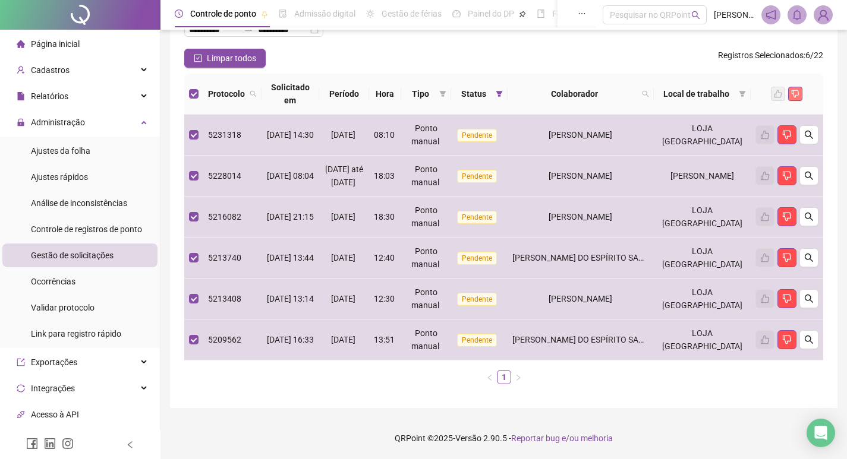
click at [796, 90] on icon "dislike" at bounding box center [795, 94] width 8 height 8
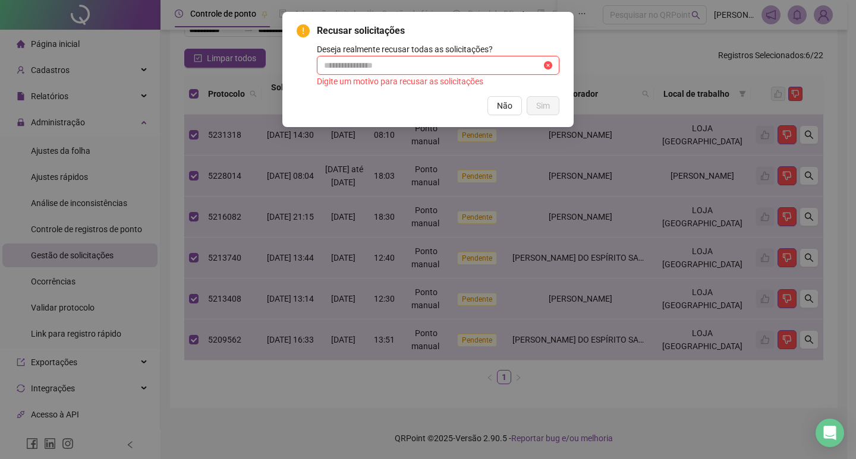
click at [461, 59] on input "text" at bounding box center [433, 65] width 218 height 13
type input "**********"
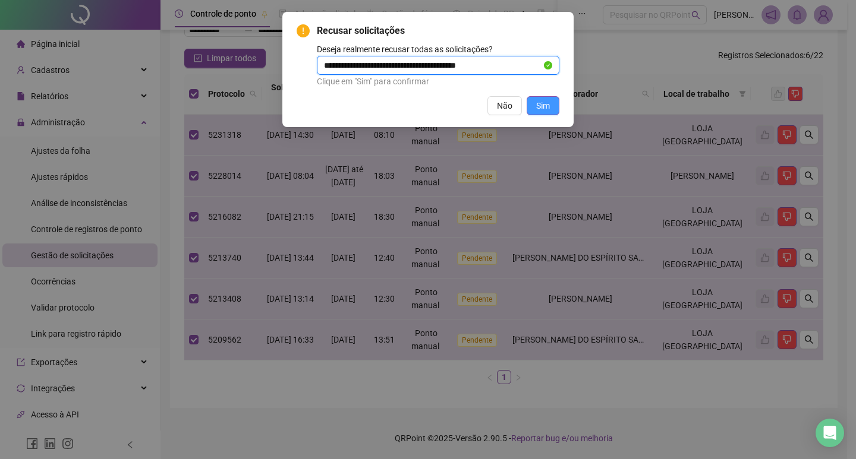
click at [538, 104] on span "Sim" at bounding box center [543, 105] width 14 height 13
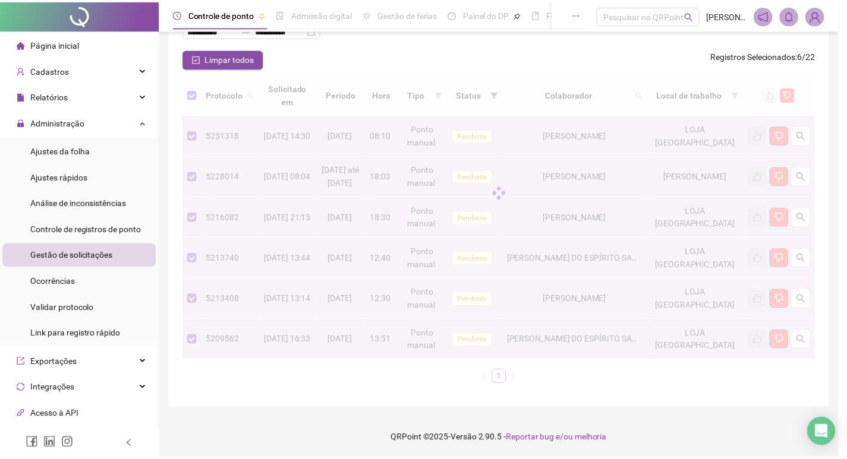
scroll to position [89, 0]
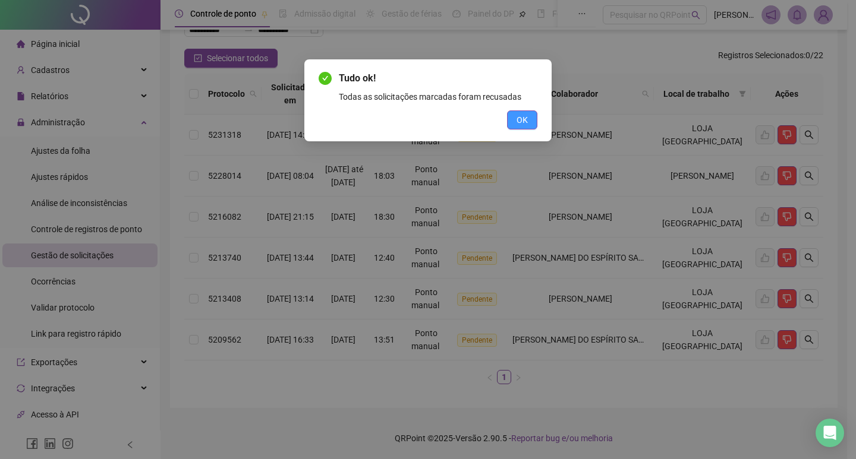
click at [519, 115] on span "OK" at bounding box center [521, 120] width 11 height 13
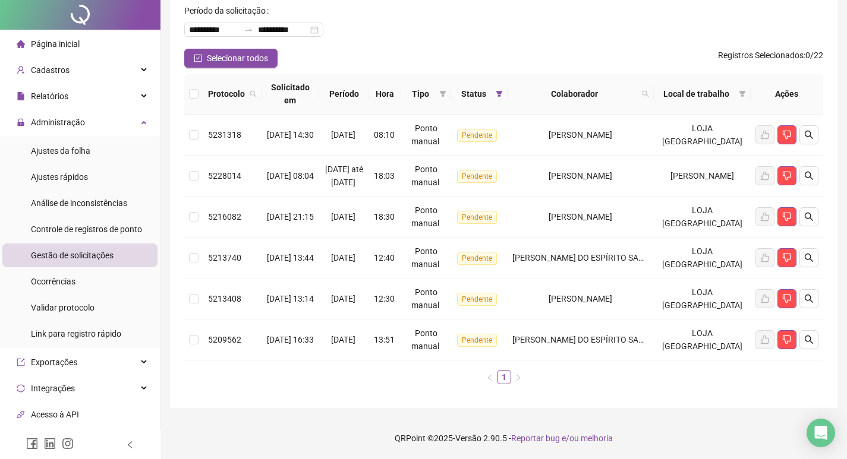
scroll to position [0, 0]
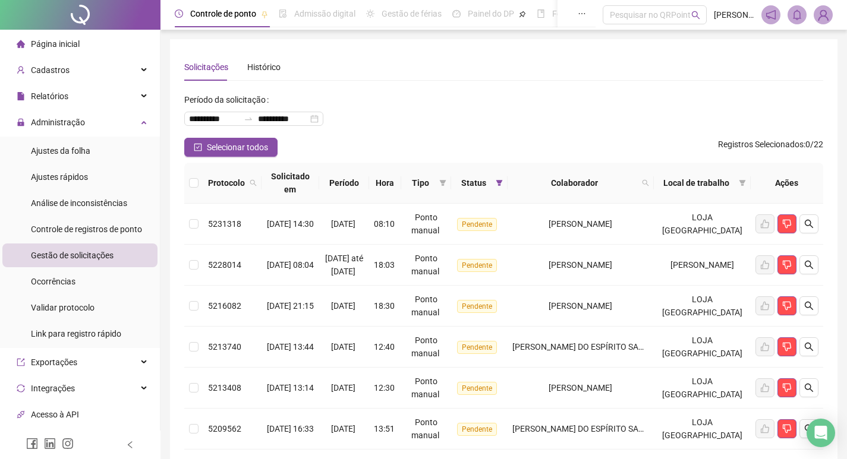
drag, startPoint x: 67, startPoint y: 46, endPoint x: 208, endPoint y: 5, distance: 147.4
click at [67, 46] on span "Página inicial" at bounding box center [55, 44] width 49 height 10
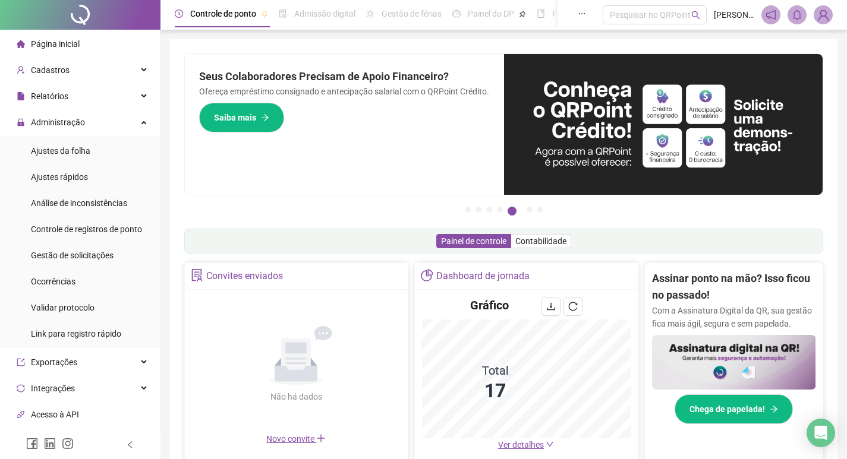
scroll to position [59, 0]
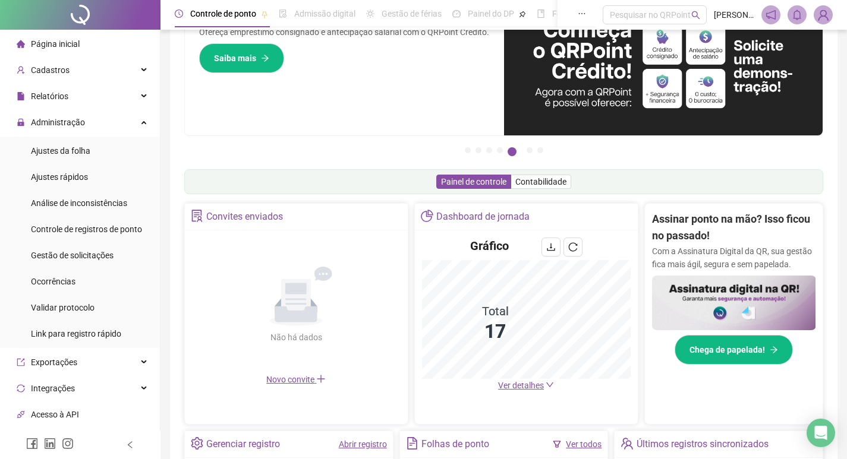
click at [540, 383] on span "Ver detalhes" at bounding box center [521, 386] width 46 height 10
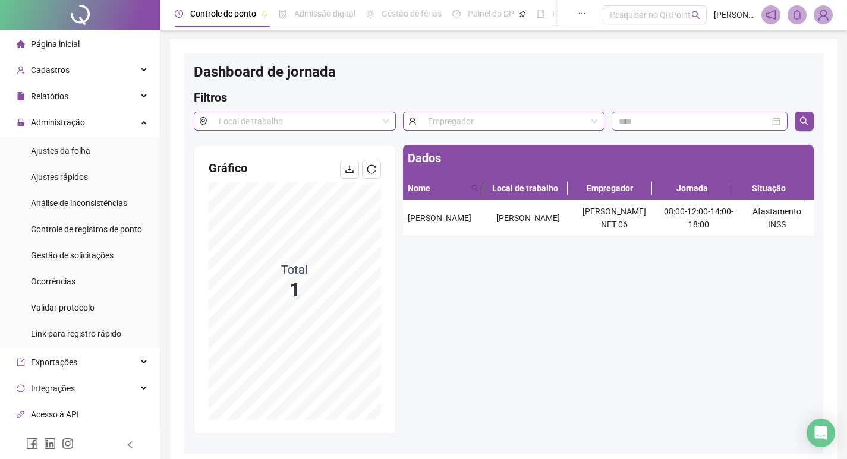
scroll to position [59, 0]
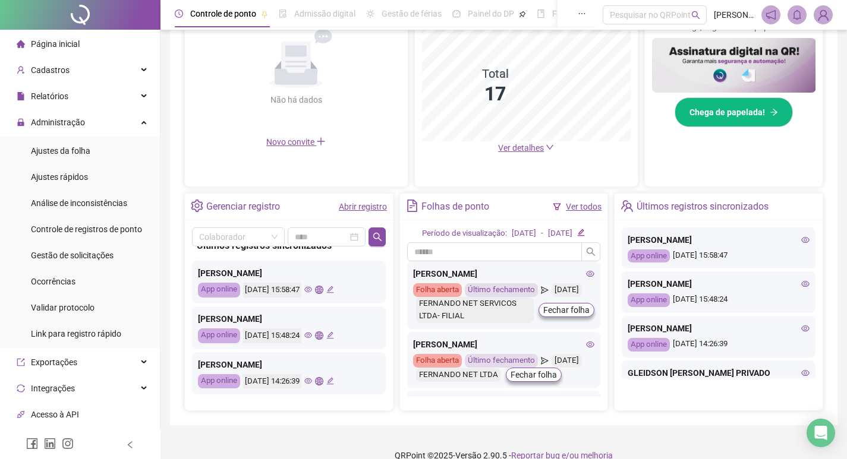
scroll to position [238, 0]
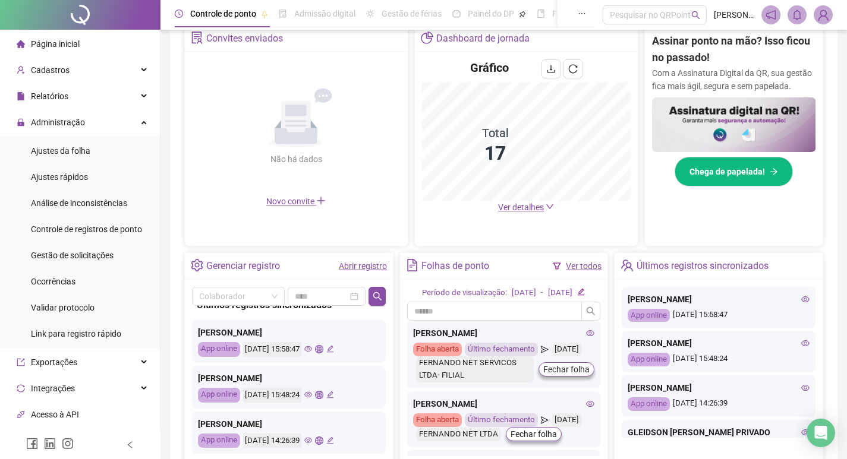
click at [537, 212] on span "Ver detalhes" at bounding box center [521, 208] width 46 height 10
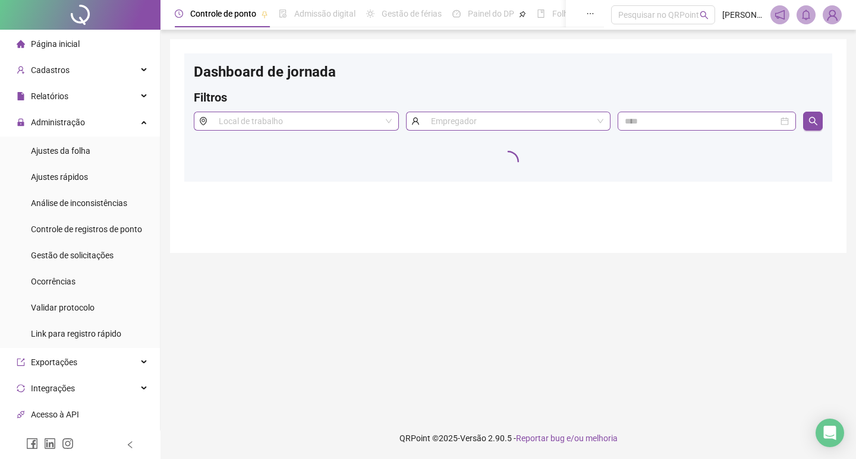
click at [92, 51] on li "Página inicial" at bounding box center [79, 44] width 155 height 24
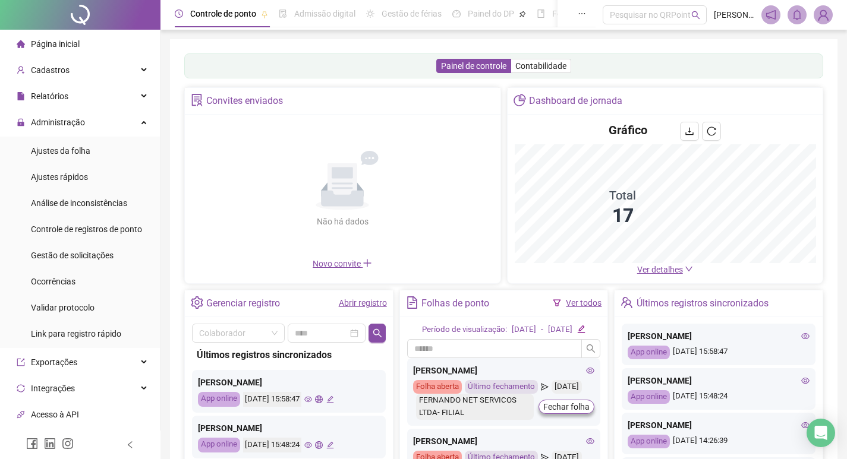
click at [644, 269] on span "Ver detalhes" at bounding box center [660, 270] width 46 height 10
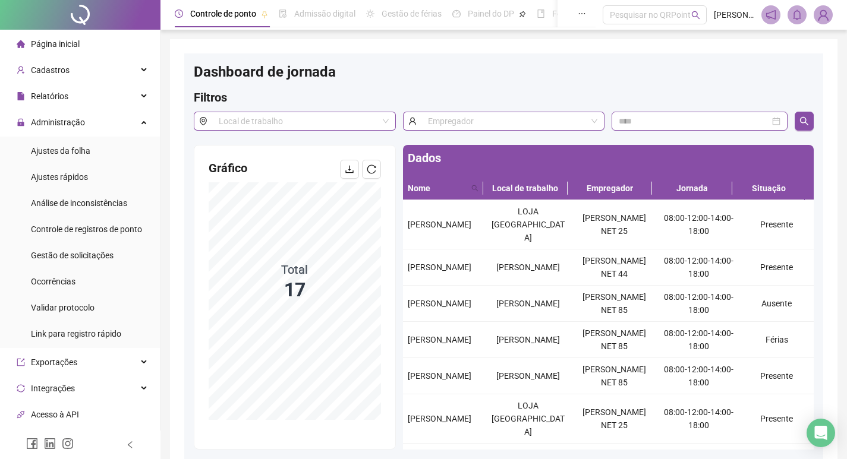
scroll to position [59, 0]
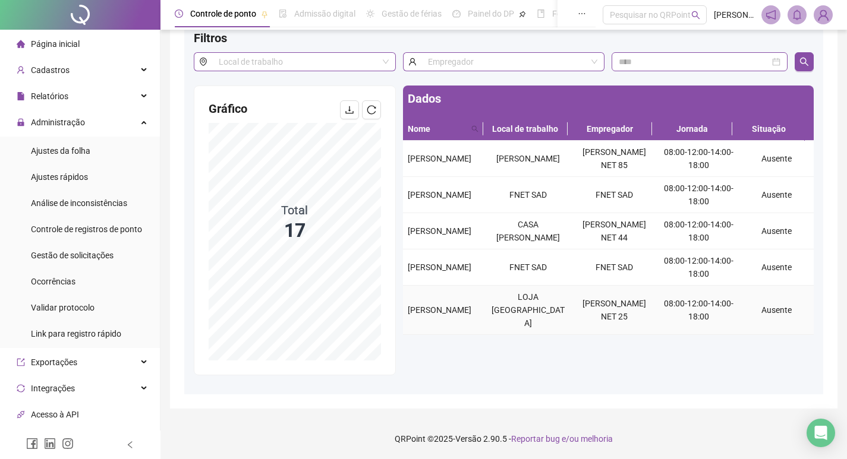
click at [477, 307] on div "[PERSON_NAME]" at bounding box center [444, 310] width 73 height 13
